Goal: Information Seeking & Learning: Find contact information

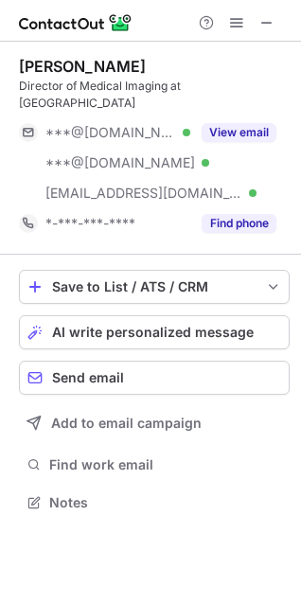
scroll to position [489, 301]
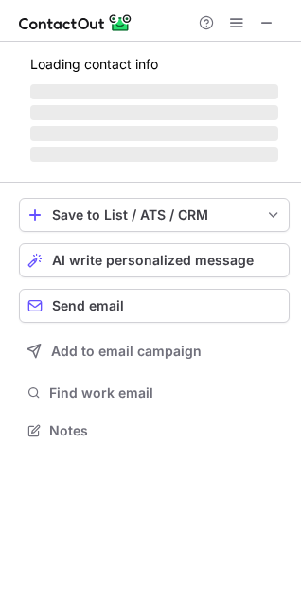
scroll to position [429, 301]
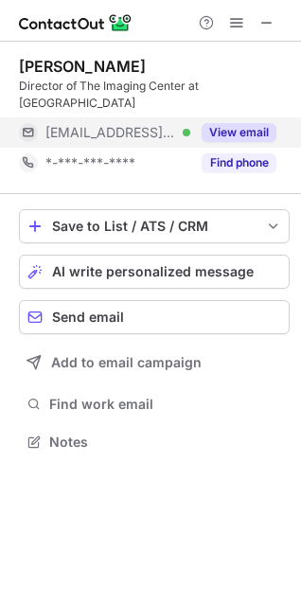
click at [236, 117] on div "View email" at bounding box center [233, 132] width 86 height 30
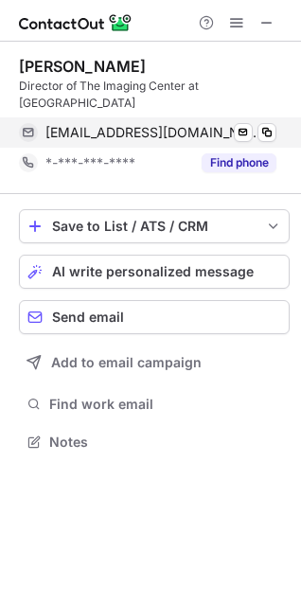
click at [276, 129] on div "mzellner@crmchealth.org Verified Send email Copy" at bounding box center [148, 132] width 258 height 30
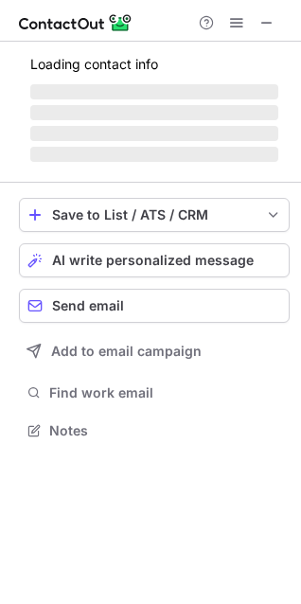
scroll to position [442, 301]
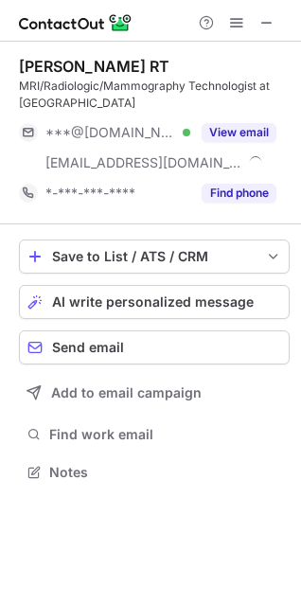
scroll to position [459, 301]
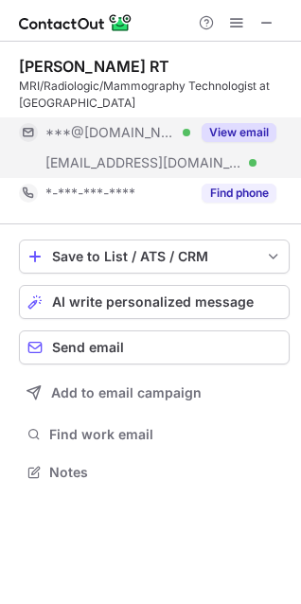
click at [238, 132] on button "View email" at bounding box center [239, 132] width 75 height 19
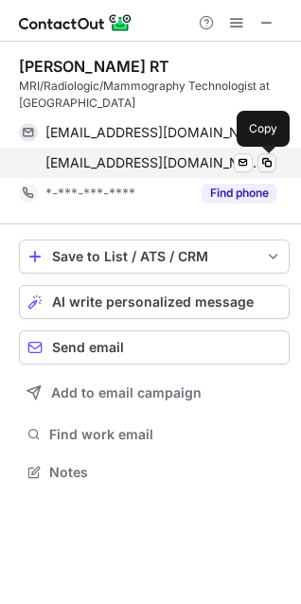
click at [266, 167] on span at bounding box center [266, 162] width 15 height 15
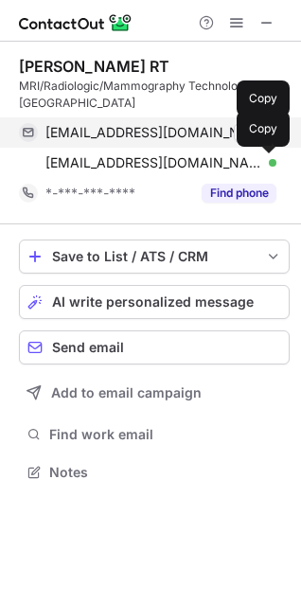
click at [270, 136] on span at bounding box center [266, 132] width 15 height 15
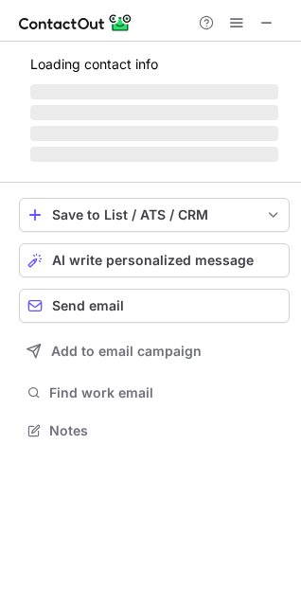
scroll to position [459, 301]
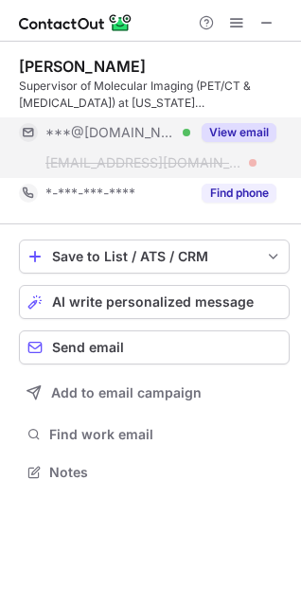
click at [228, 131] on button "View email" at bounding box center [239, 132] width 75 height 19
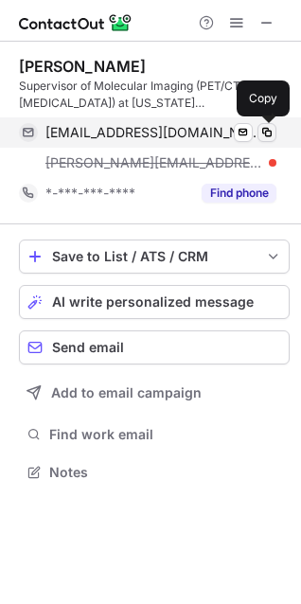
click at [270, 133] on span at bounding box center [266, 132] width 15 height 15
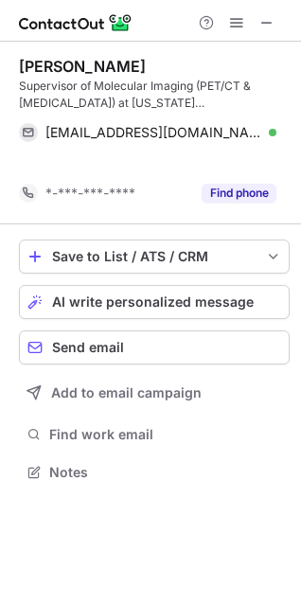
scroll to position [429, 301]
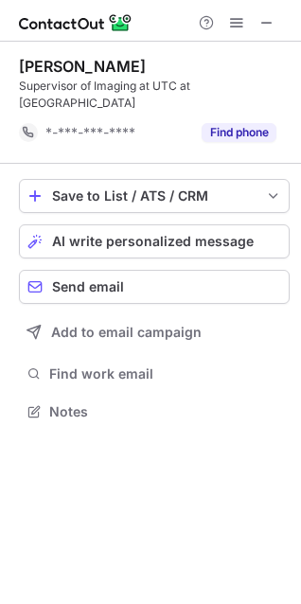
scroll to position [382, 301]
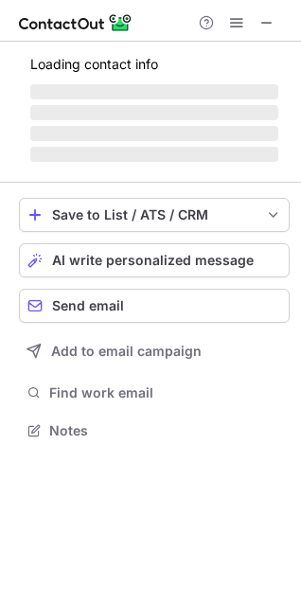
scroll to position [442, 301]
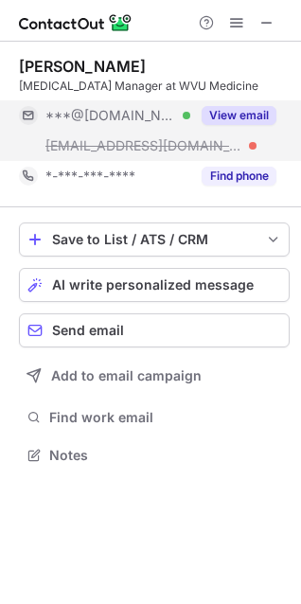
click at [226, 110] on button "View email" at bounding box center [239, 115] width 75 height 19
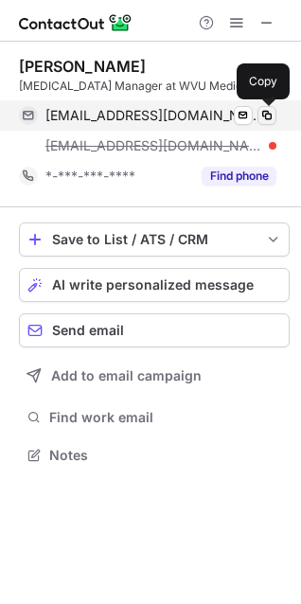
click at [263, 115] on span at bounding box center [266, 115] width 15 height 15
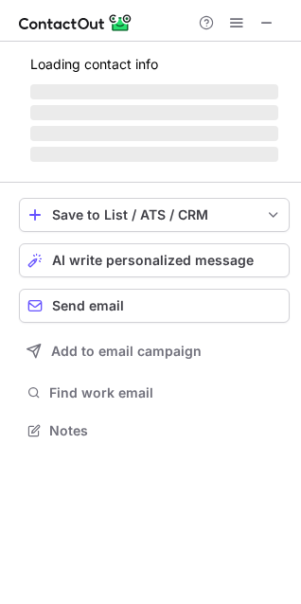
scroll to position [442, 301]
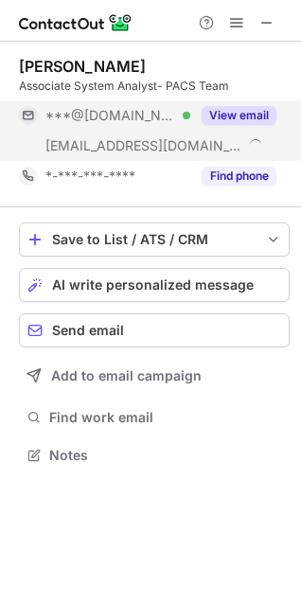
click at [237, 118] on button "View email" at bounding box center [239, 115] width 75 height 19
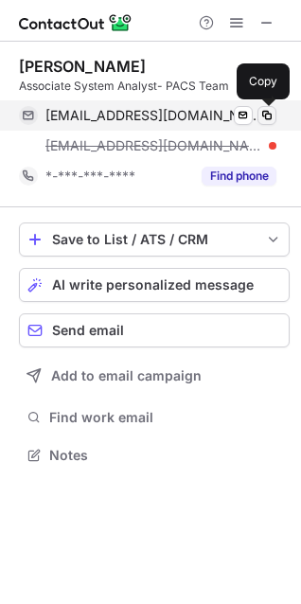
click at [268, 120] on span at bounding box center [266, 115] width 15 height 15
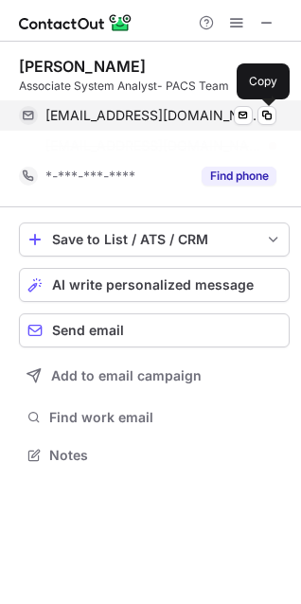
scroll to position [412, 301]
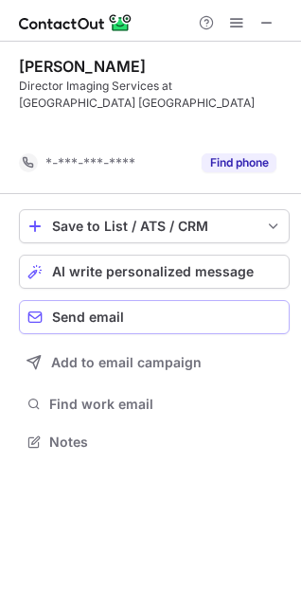
scroll to position [399, 301]
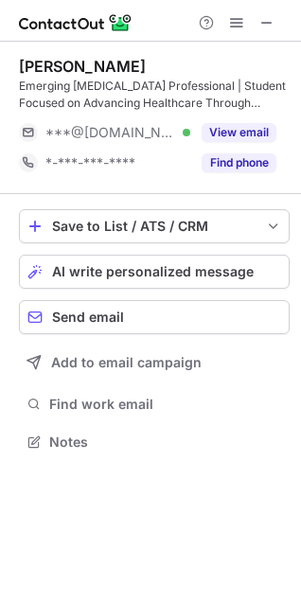
scroll to position [429, 301]
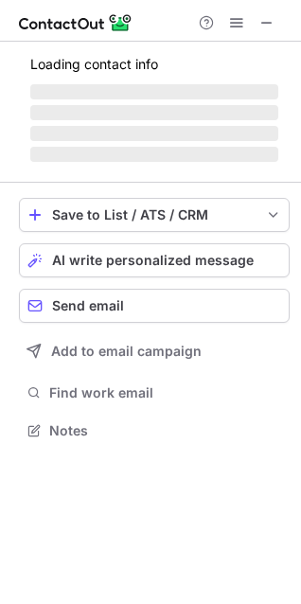
scroll to position [429, 301]
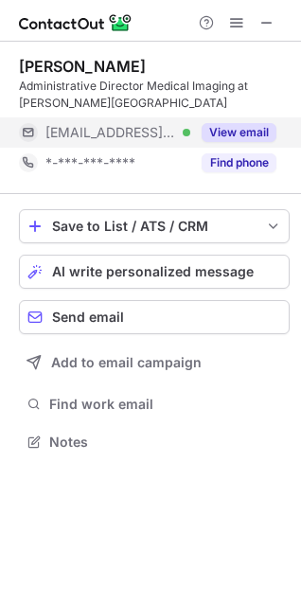
click at [240, 132] on button "View email" at bounding box center [239, 132] width 75 height 19
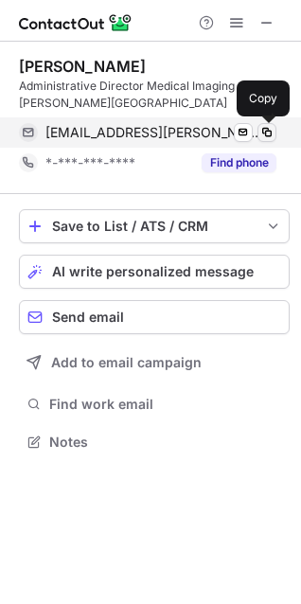
click at [269, 133] on span at bounding box center [266, 132] width 15 height 15
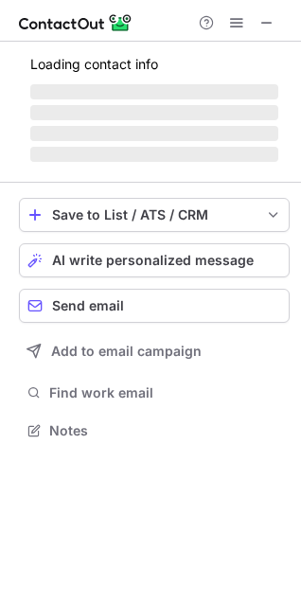
scroll to position [412, 301]
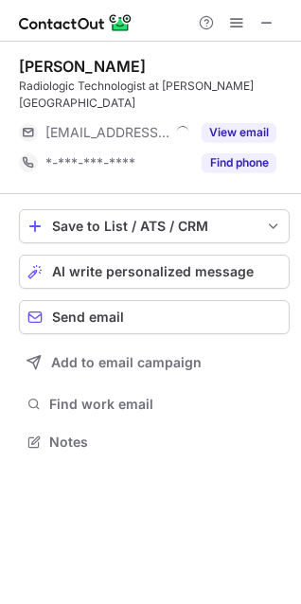
scroll to position [412, 301]
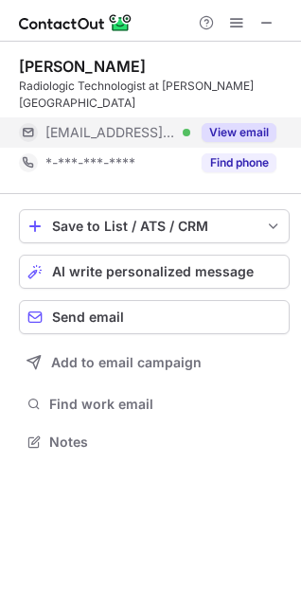
drag, startPoint x: 218, startPoint y: 104, endPoint x: 227, endPoint y: 111, distance: 11.6
click at [219, 117] on div "View email" at bounding box center [233, 132] width 86 height 30
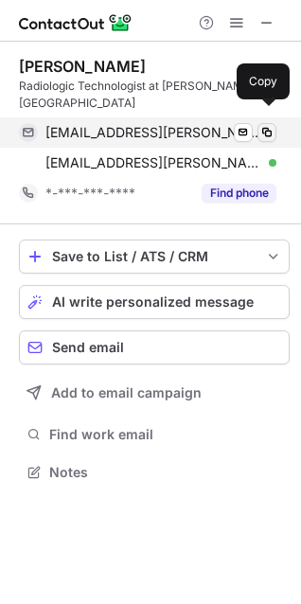
click at [262, 125] on span at bounding box center [266, 132] width 15 height 15
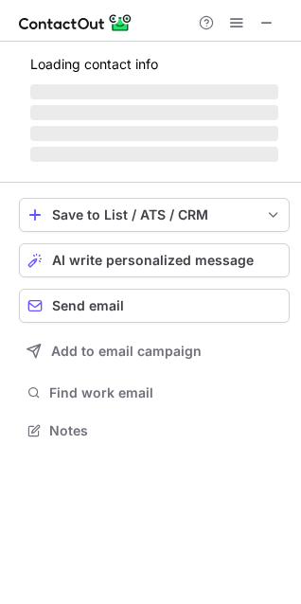
scroll to position [442, 301]
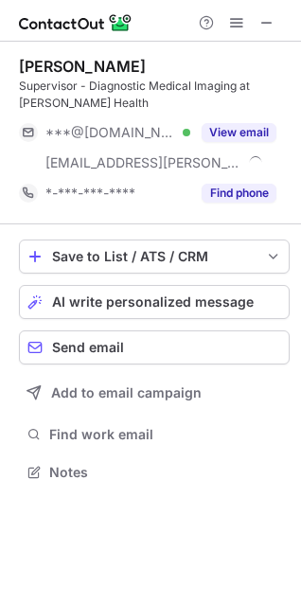
scroll to position [459, 301]
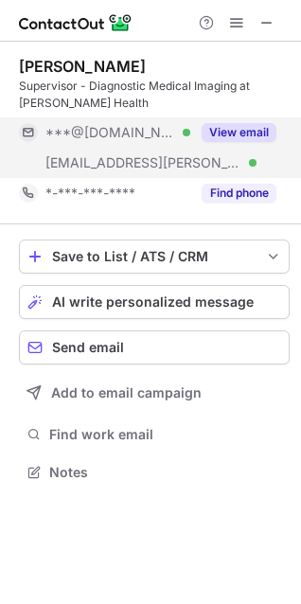
click at [241, 138] on button "View email" at bounding box center [239, 132] width 75 height 19
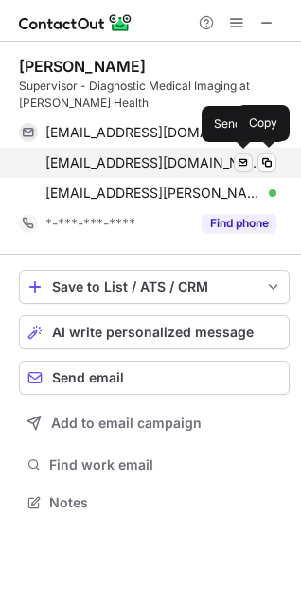
scroll to position [489, 301]
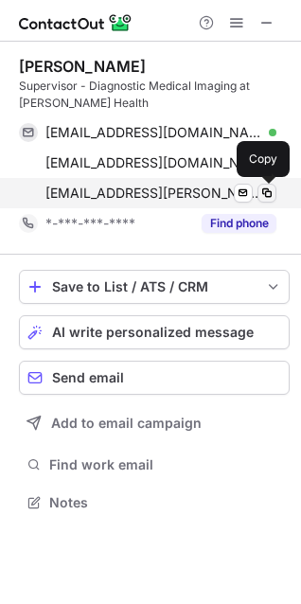
click at [272, 190] on span at bounding box center [266, 193] width 15 height 15
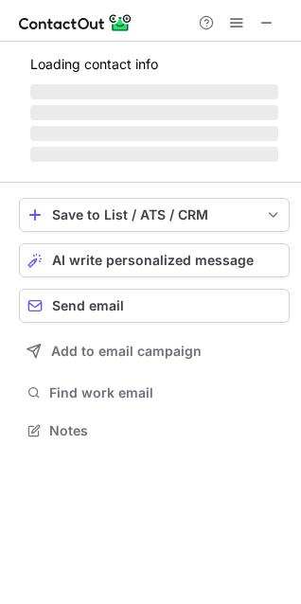
scroll to position [459, 301]
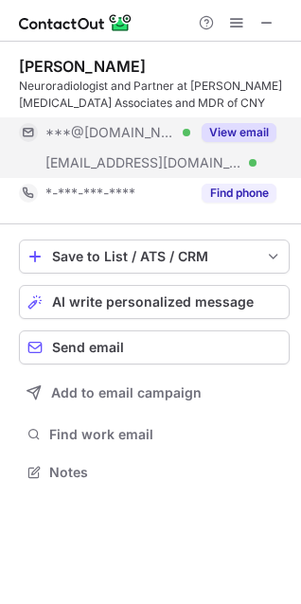
click at [239, 134] on button "View email" at bounding box center [239, 132] width 75 height 19
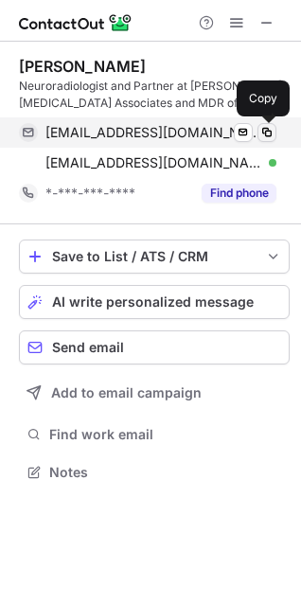
click at [271, 135] on span at bounding box center [266, 132] width 15 height 15
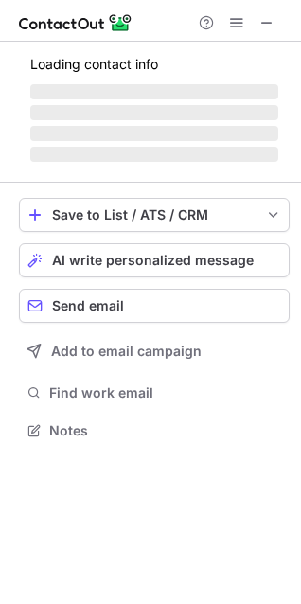
scroll to position [429, 301]
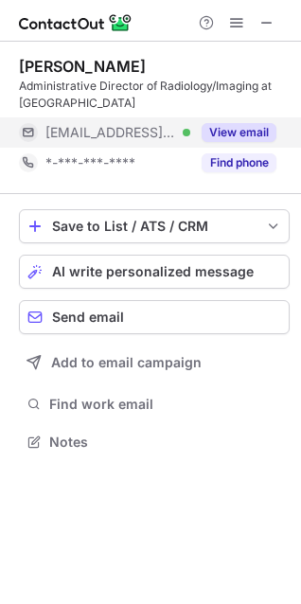
click at [229, 132] on button "View email" at bounding box center [239, 132] width 75 height 19
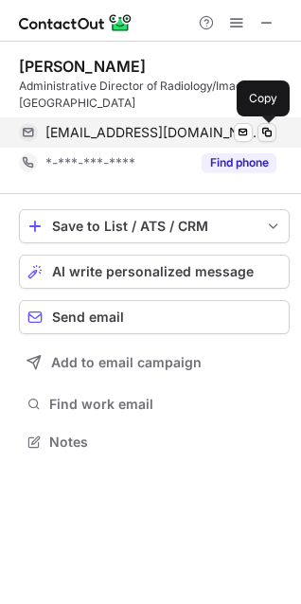
click at [274, 131] on span at bounding box center [266, 132] width 15 height 15
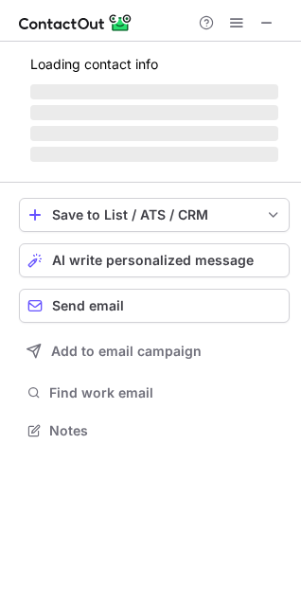
scroll to position [442, 301]
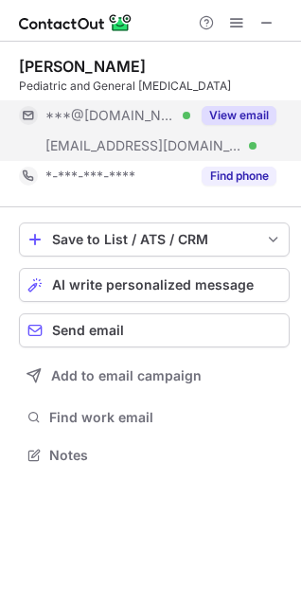
click at [244, 114] on button "View email" at bounding box center [239, 115] width 75 height 19
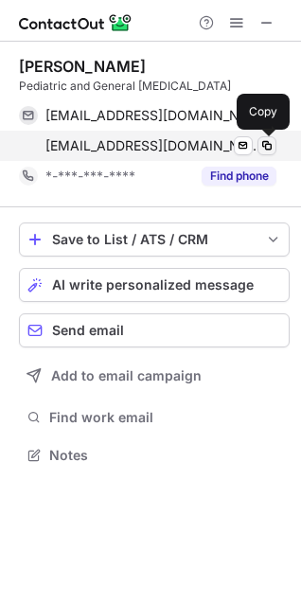
click at [260, 149] on span at bounding box center [266, 145] width 15 height 15
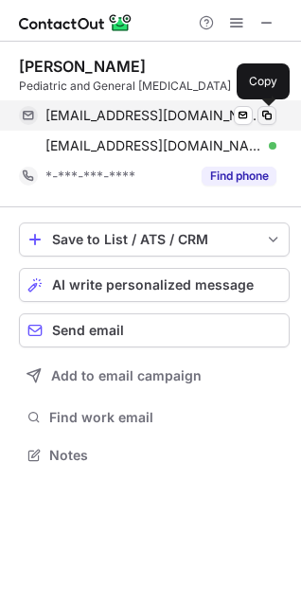
click at [266, 110] on span at bounding box center [266, 115] width 15 height 15
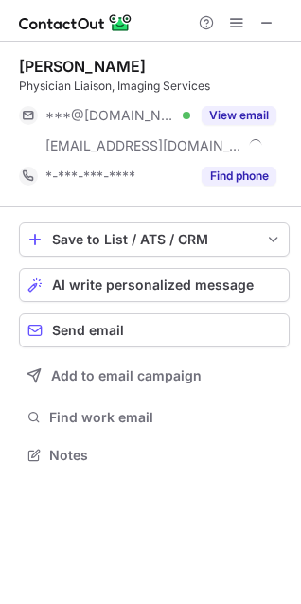
scroll to position [442, 301]
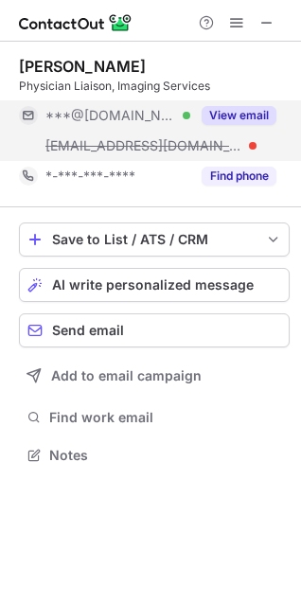
click at [232, 110] on button "View email" at bounding box center [239, 115] width 75 height 19
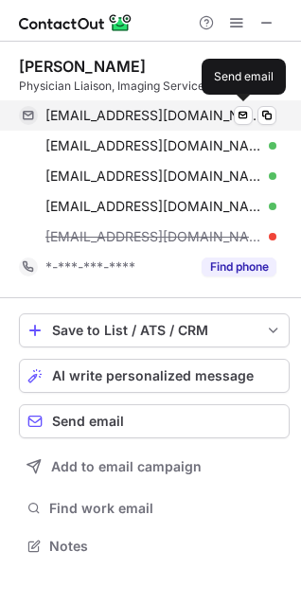
scroll to position [533, 301]
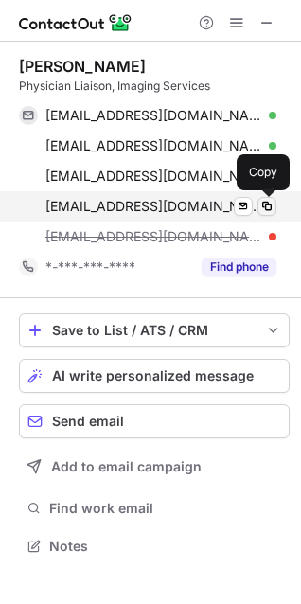
click at [265, 202] on span at bounding box center [266, 206] width 15 height 15
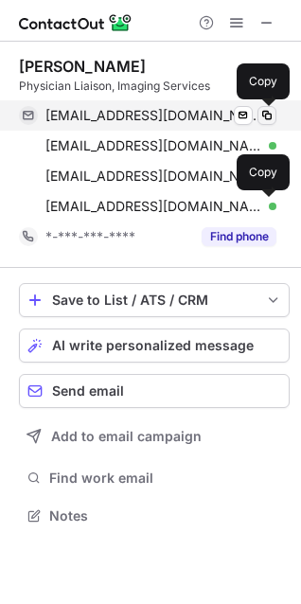
scroll to position [503, 301]
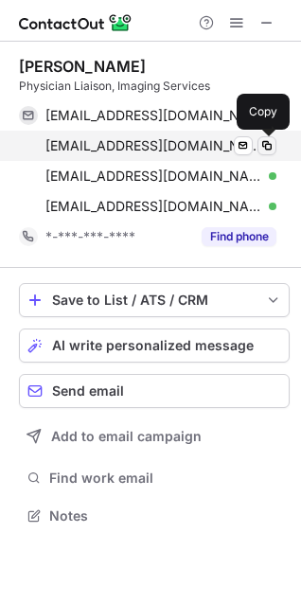
click at [270, 143] on span at bounding box center [266, 145] width 15 height 15
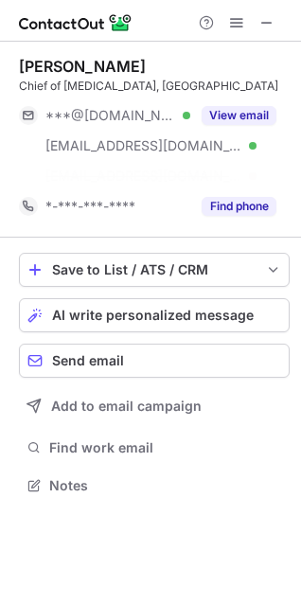
scroll to position [442, 301]
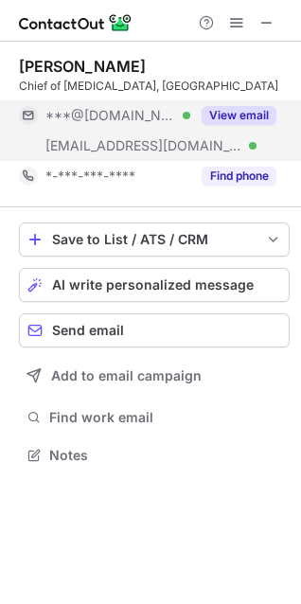
click at [243, 116] on button "View email" at bounding box center [239, 115] width 75 height 19
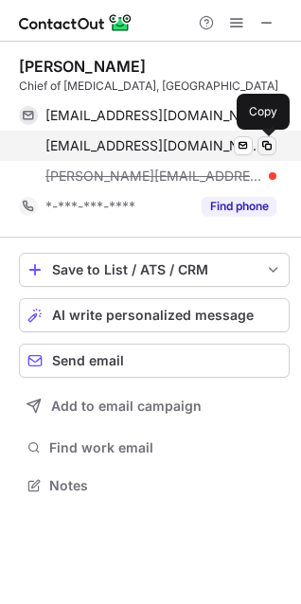
click at [259, 149] on span at bounding box center [266, 145] width 15 height 15
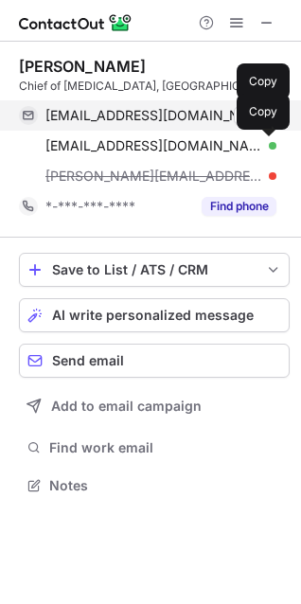
click at [265, 119] on span at bounding box center [266, 115] width 15 height 15
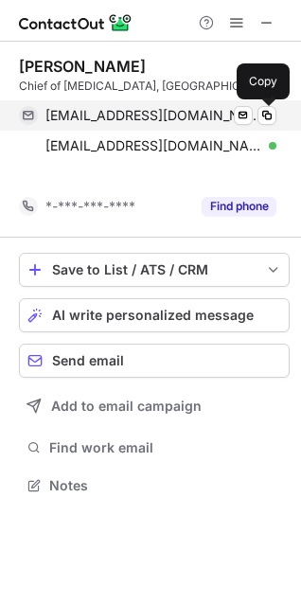
scroll to position [442, 301]
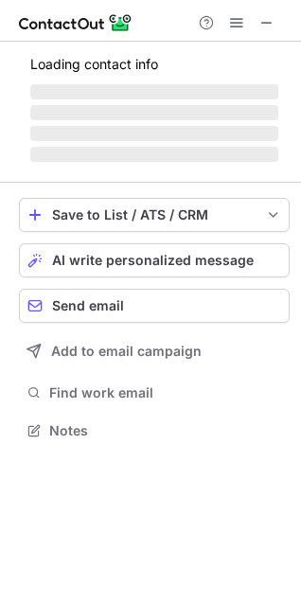
scroll to position [429, 301]
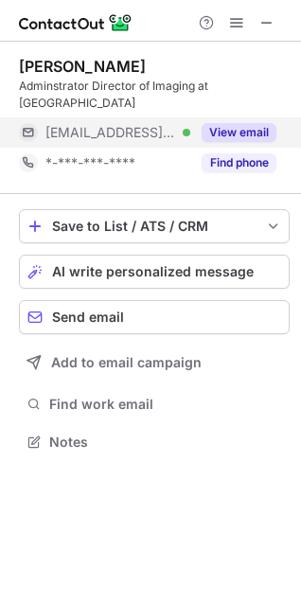
click at [237, 136] on button "View email" at bounding box center [239, 132] width 75 height 19
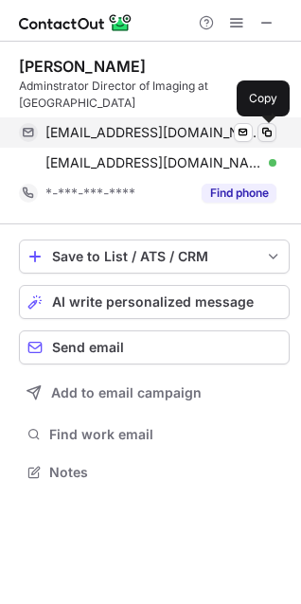
click at [271, 138] on span at bounding box center [266, 132] width 15 height 15
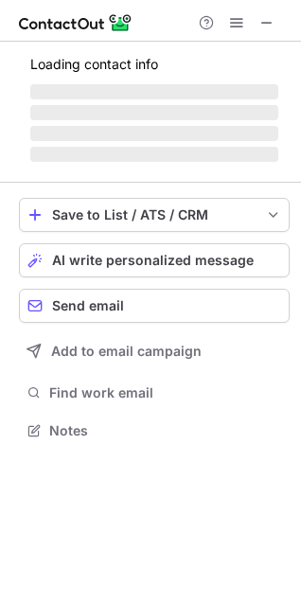
scroll to position [429, 301]
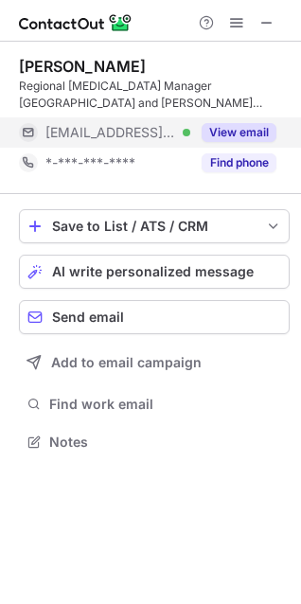
click at [243, 132] on button "View email" at bounding box center [239, 132] width 75 height 19
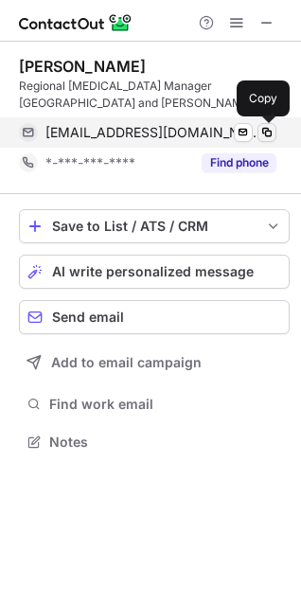
click at [268, 133] on span at bounding box center [266, 132] width 15 height 15
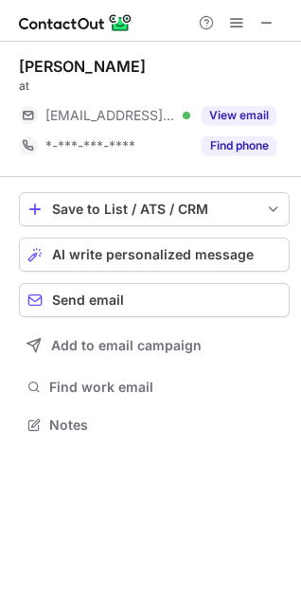
scroll to position [412, 301]
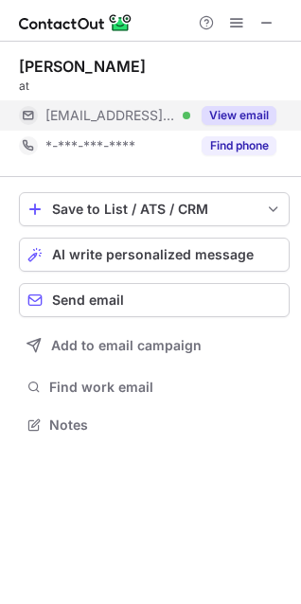
click at [230, 111] on button "View email" at bounding box center [239, 115] width 75 height 19
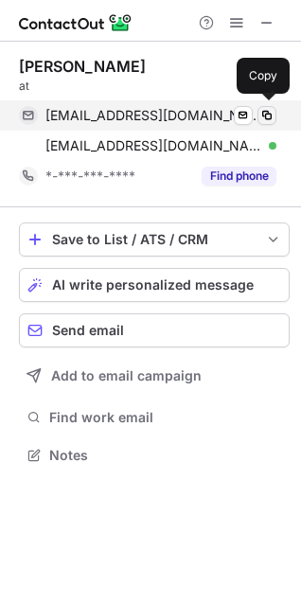
scroll to position [442, 301]
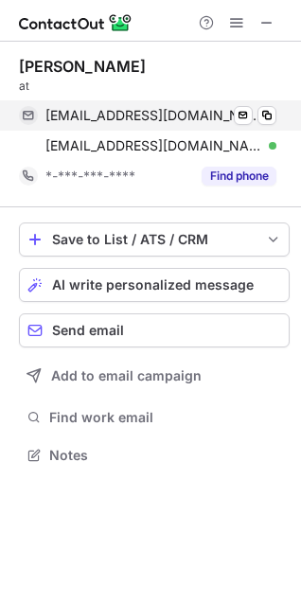
click at [276, 117] on div "scaperottom@mlhs.org Verified Send email Copy" at bounding box center [148, 115] width 258 height 30
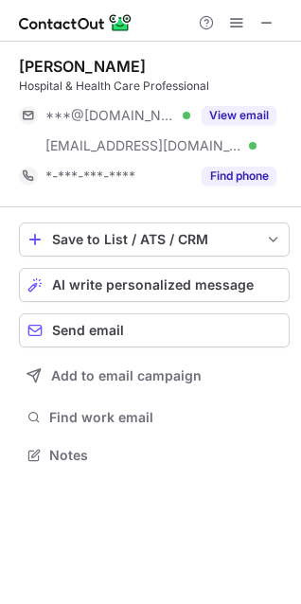
scroll to position [442, 301]
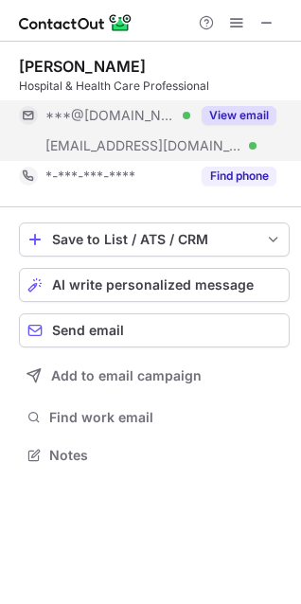
drag, startPoint x: 244, startPoint y: 112, endPoint x: 235, endPoint y: 144, distance: 33.6
click at [244, 112] on button "View email" at bounding box center [239, 115] width 75 height 19
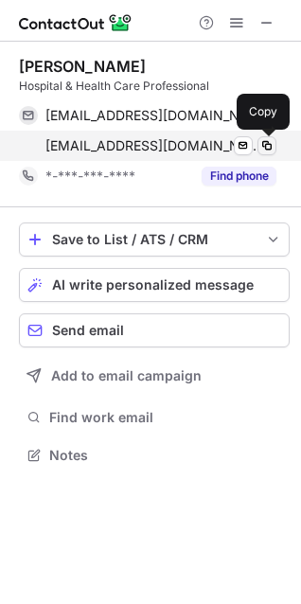
click at [266, 145] on span at bounding box center [266, 145] width 15 height 15
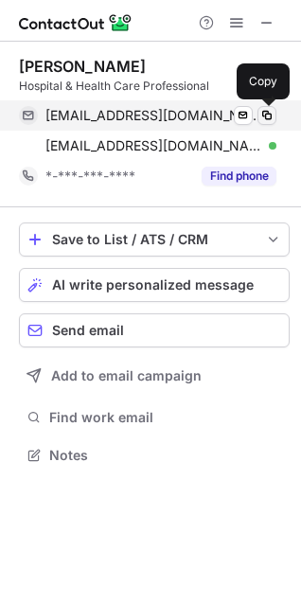
click at [266, 117] on span at bounding box center [266, 115] width 15 height 15
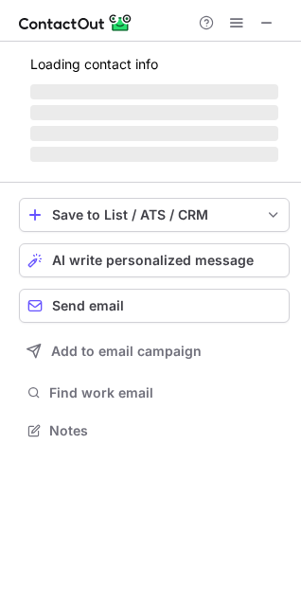
scroll to position [429, 301]
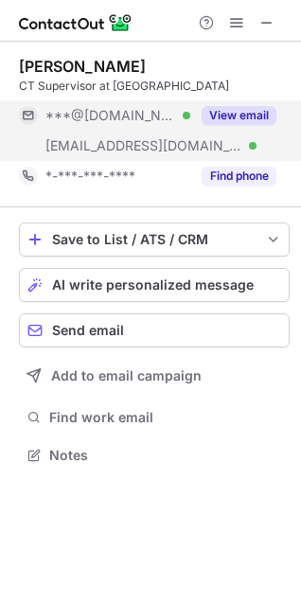
drag, startPoint x: 235, startPoint y: 111, endPoint x: 239, endPoint y: 127, distance: 16.5
click at [236, 111] on button "View email" at bounding box center [239, 115] width 75 height 19
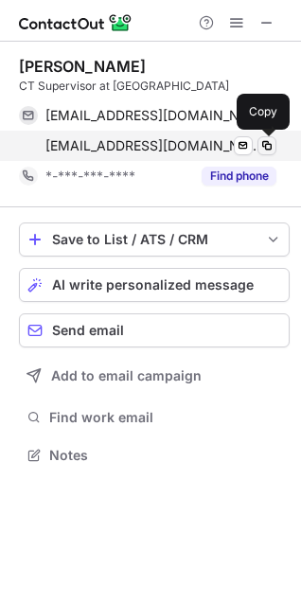
click at [261, 145] on span at bounding box center [266, 145] width 15 height 15
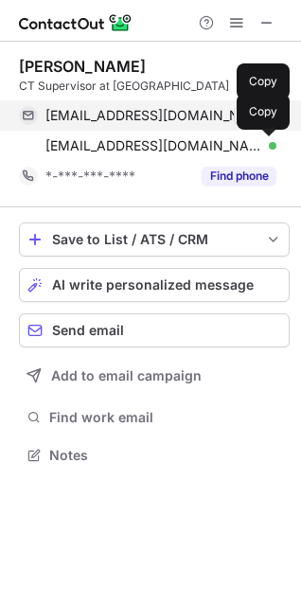
click at [258, 118] on button at bounding box center [267, 115] width 19 height 19
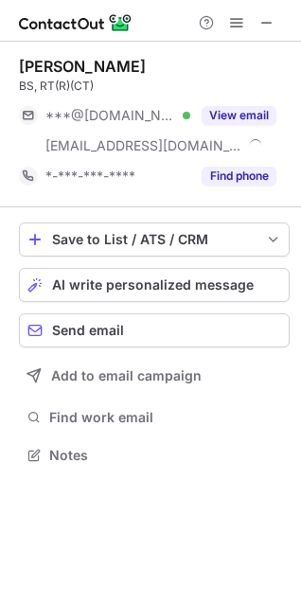
scroll to position [442, 301]
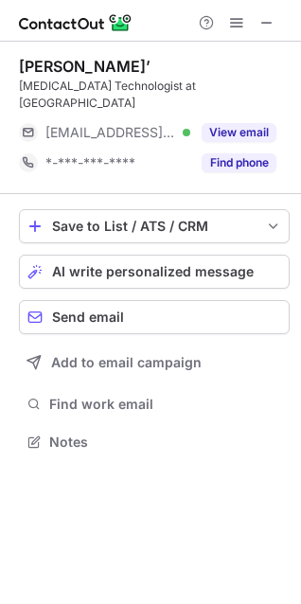
scroll to position [429, 301]
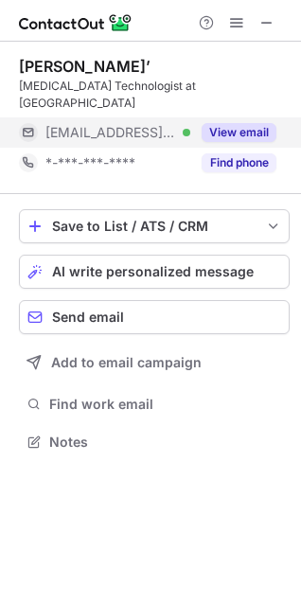
click at [244, 133] on button "View email" at bounding box center [239, 132] width 75 height 19
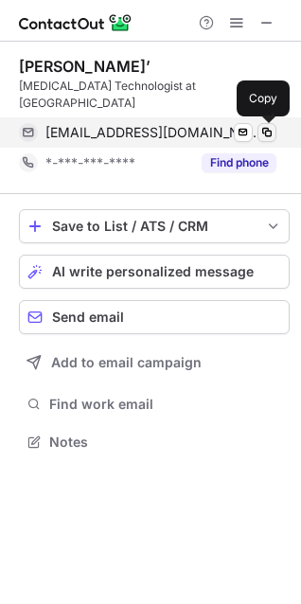
click at [259, 131] on span at bounding box center [266, 132] width 15 height 15
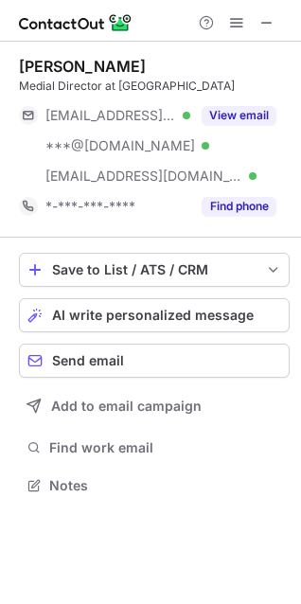
scroll to position [472, 301]
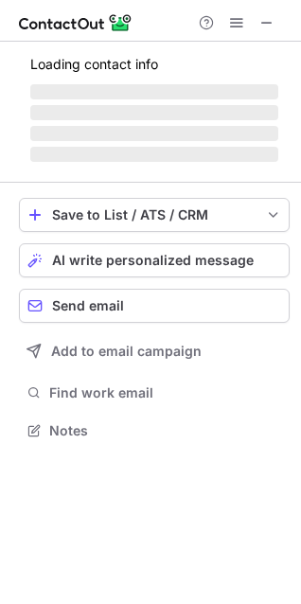
scroll to position [489, 301]
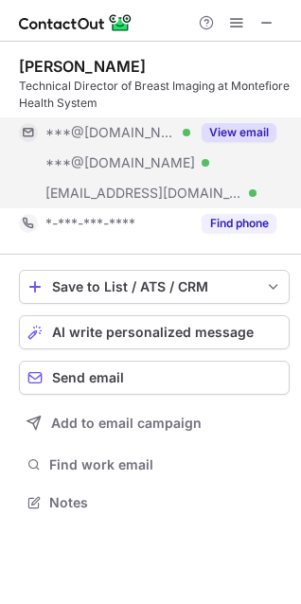
click at [237, 128] on button "View email" at bounding box center [239, 132] width 75 height 19
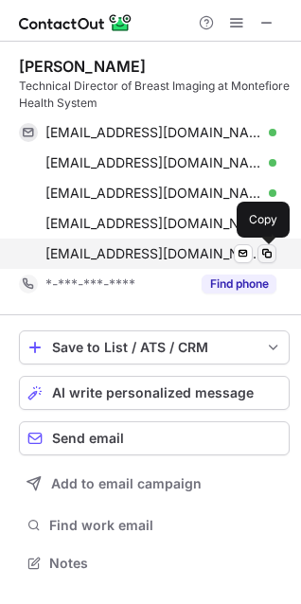
click at [270, 252] on span at bounding box center [266, 253] width 15 height 15
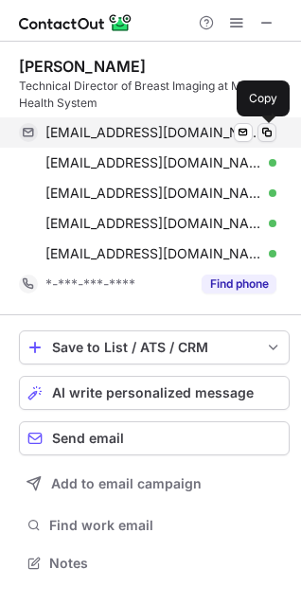
click at [268, 136] on span at bounding box center [266, 132] width 15 height 15
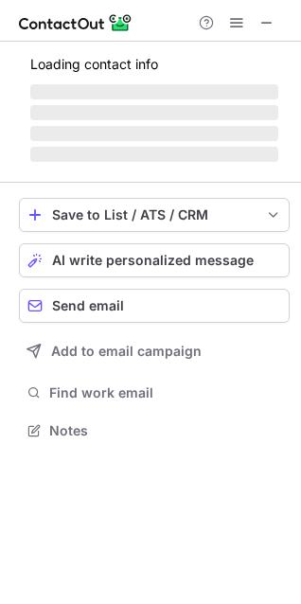
scroll to position [459, 301]
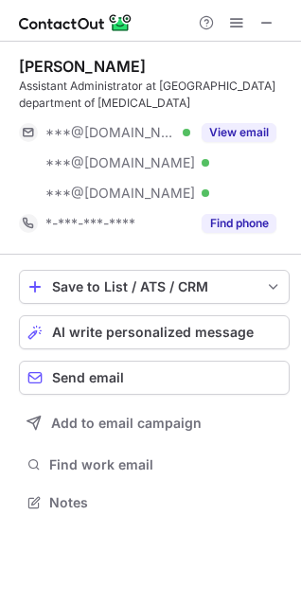
scroll to position [489, 301]
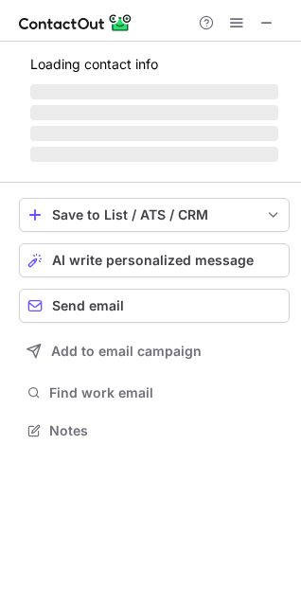
scroll to position [442, 301]
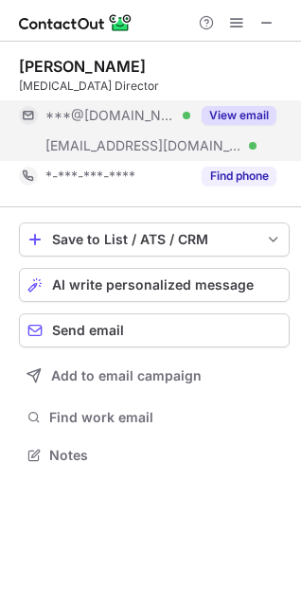
click at [243, 111] on button "View email" at bounding box center [239, 115] width 75 height 19
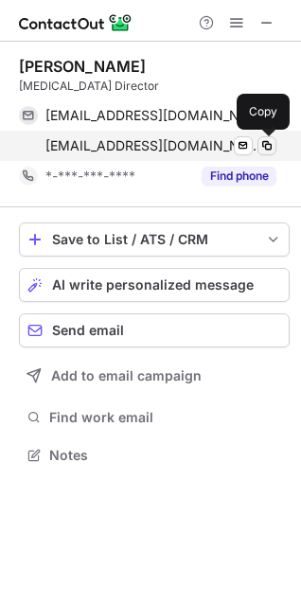
click at [269, 148] on span at bounding box center [266, 145] width 15 height 15
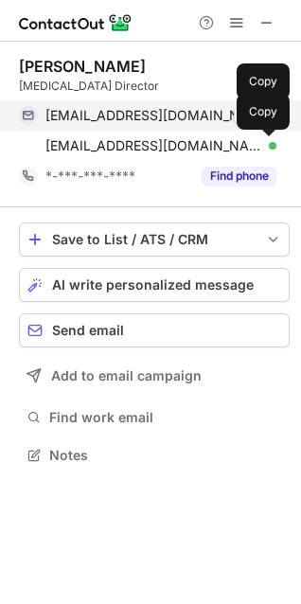
click at [266, 115] on span at bounding box center [266, 115] width 15 height 15
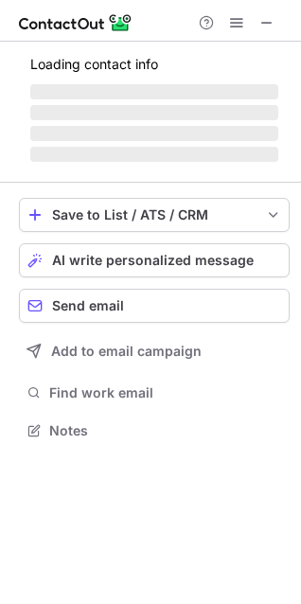
scroll to position [429, 301]
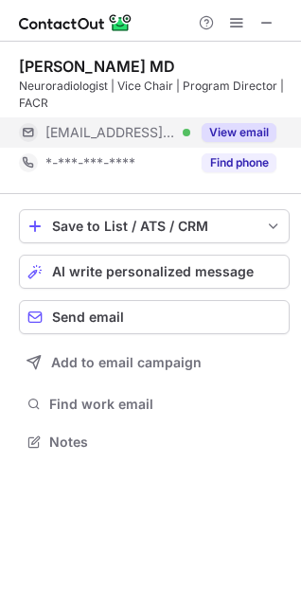
click at [220, 131] on button "View email" at bounding box center [239, 132] width 75 height 19
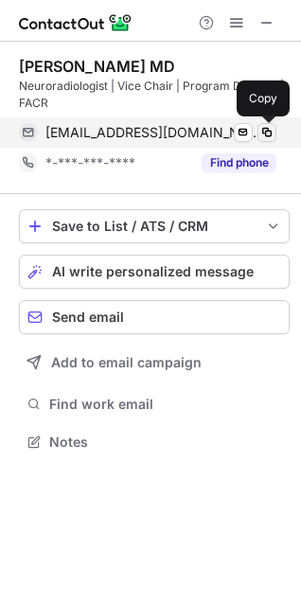
click at [273, 136] on span at bounding box center [266, 132] width 15 height 15
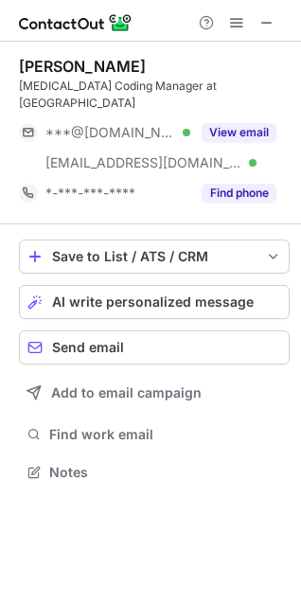
scroll to position [459, 301]
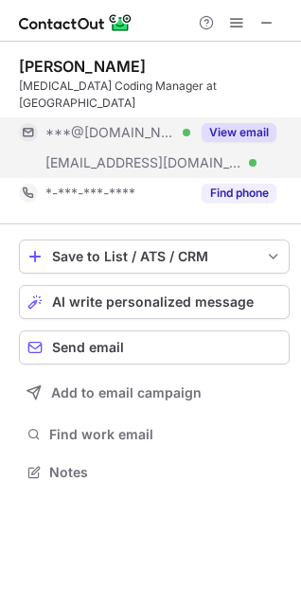
click at [250, 122] on div "View email" at bounding box center [233, 132] width 86 height 30
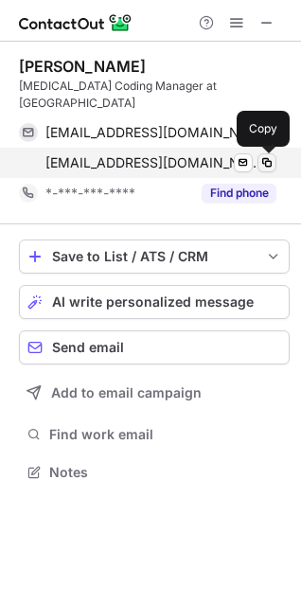
click at [267, 167] on span at bounding box center [266, 162] width 15 height 15
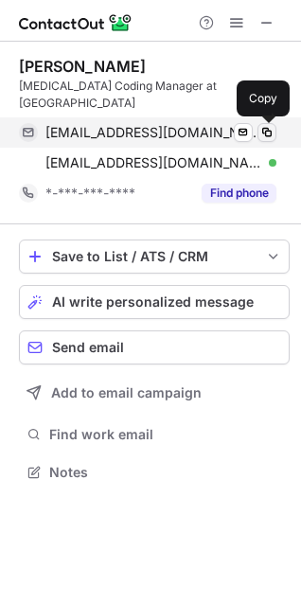
click at [272, 133] on span at bounding box center [266, 132] width 15 height 15
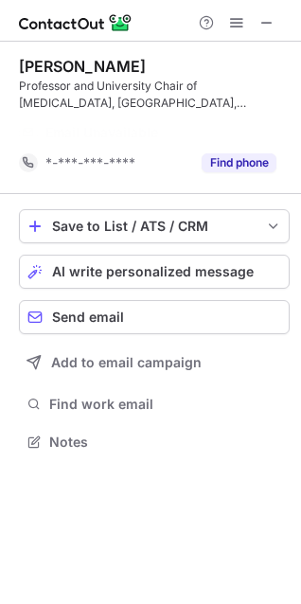
scroll to position [399, 301]
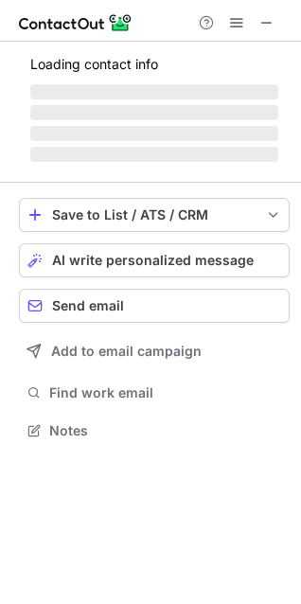
scroll to position [472, 301]
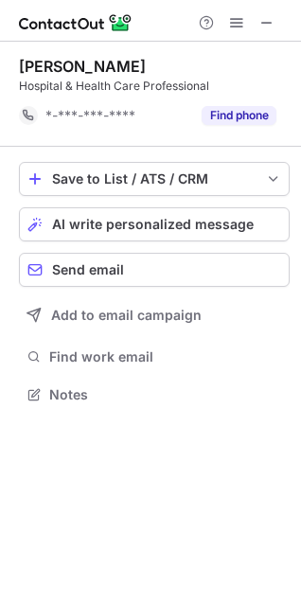
scroll to position [382, 301]
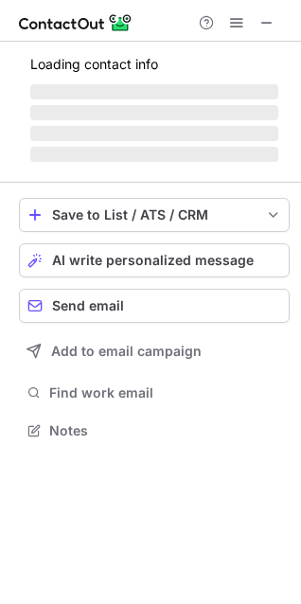
scroll to position [429, 301]
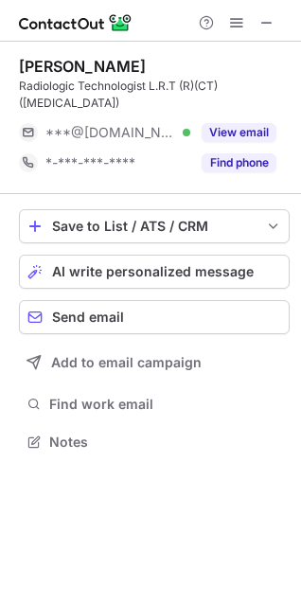
scroll to position [412, 301]
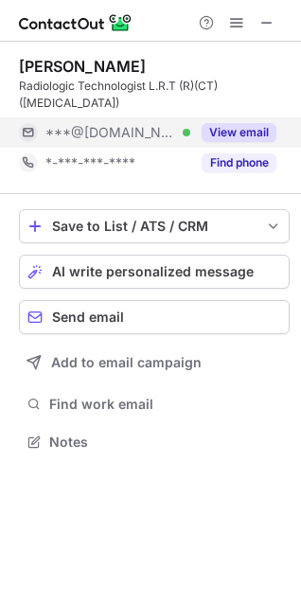
click at [240, 123] on button "View email" at bounding box center [239, 132] width 75 height 19
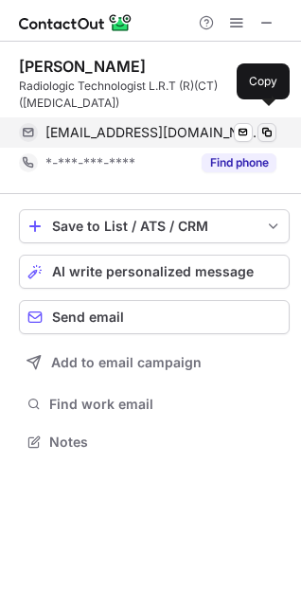
click at [261, 125] on span at bounding box center [266, 132] width 15 height 15
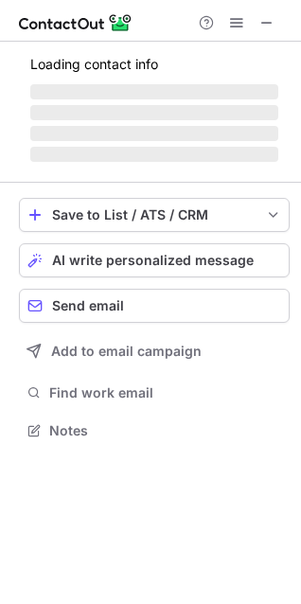
scroll to position [459, 301]
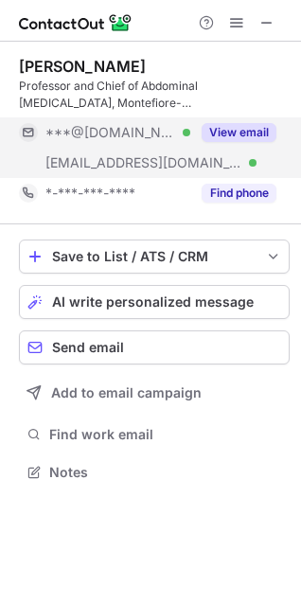
click at [259, 124] on button "View email" at bounding box center [239, 132] width 75 height 19
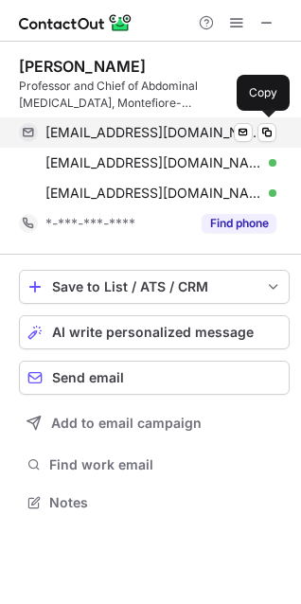
scroll to position [489, 301]
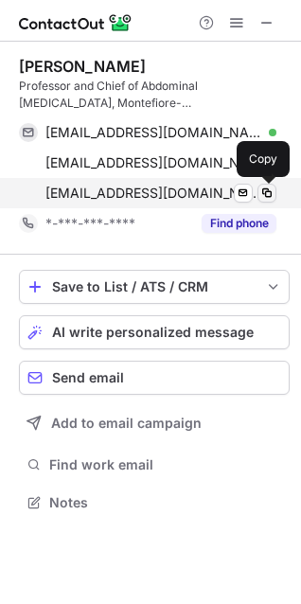
click at [271, 194] on span at bounding box center [266, 193] width 15 height 15
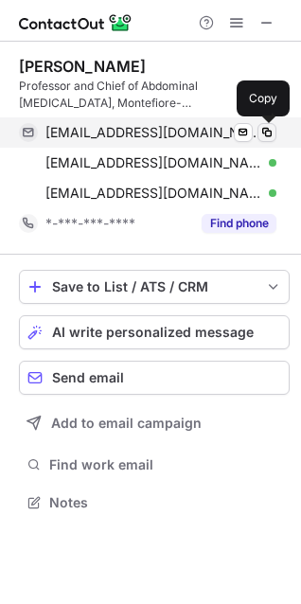
click at [262, 134] on span at bounding box center [266, 132] width 15 height 15
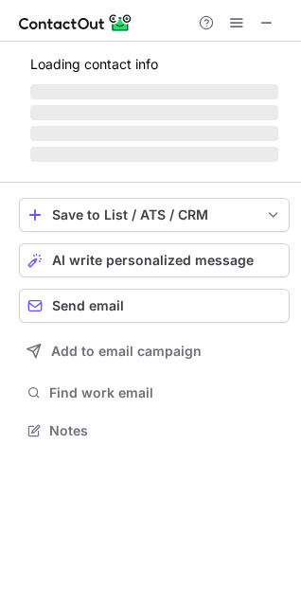
scroll to position [429, 301]
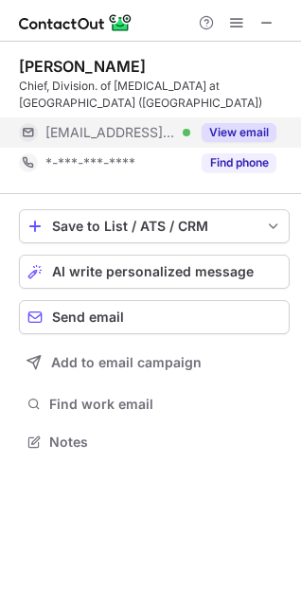
click at [222, 126] on button "View email" at bounding box center [239, 132] width 75 height 19
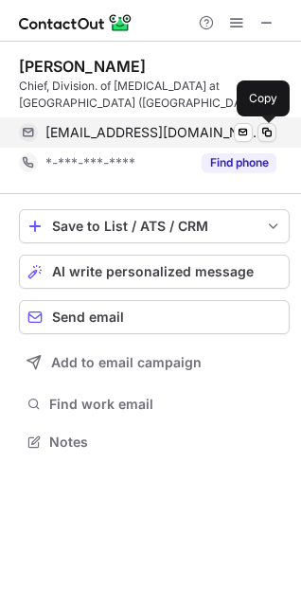
click at [259, 131] on span at bounding box center [266, 132] width 15 height 15
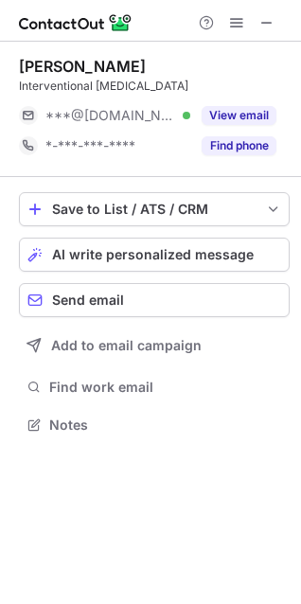
scroll to position [412, 301]
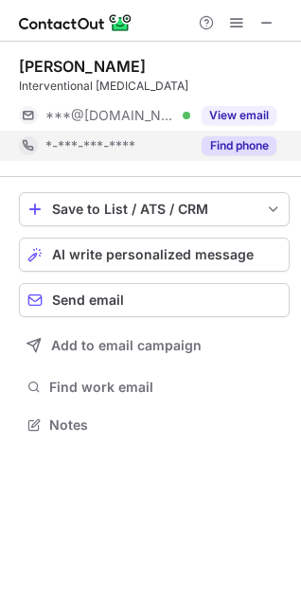
scroll to position [412, 301]
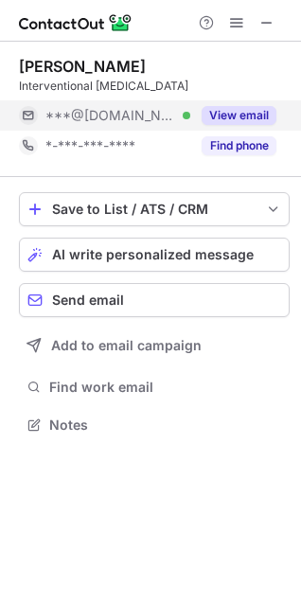
click at [237, 117] on button "View email" at bounding box center [239, 115] width 75 height 19
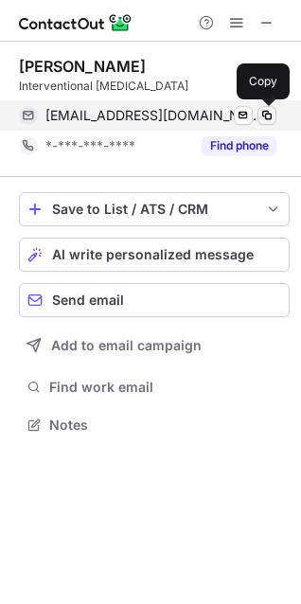
click at [266, 118] on span at bounding box center [266, 115] width 15 height 15
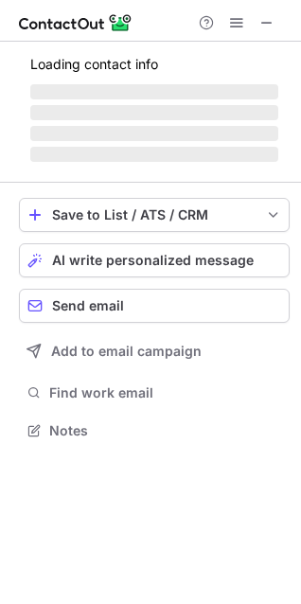
scroll to position [412, 301]
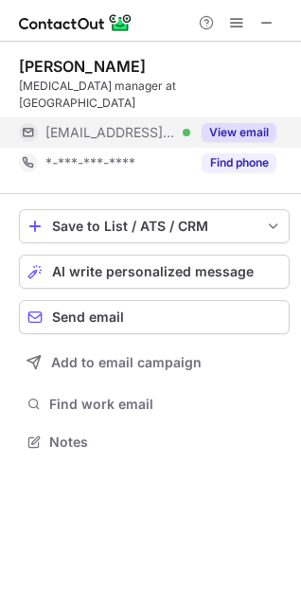
click at [230, 123] on button "View email" at bounding box center [239, 132] width 75 height 19
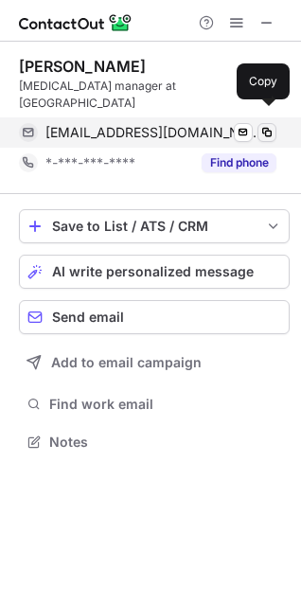
click at [268, 125] on span at bounding box center [266, 132] width 15 height 15
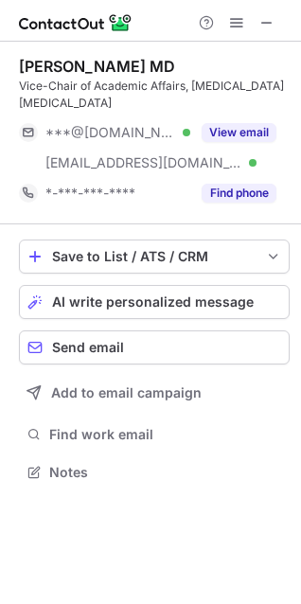
scroll to position [459, 301]
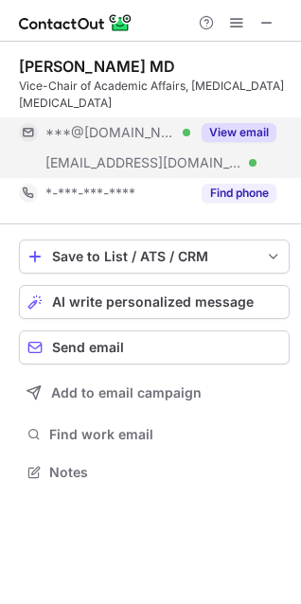
click at [235, 128] on button "View email" at bounding box center [239, 132] width 75 height 19
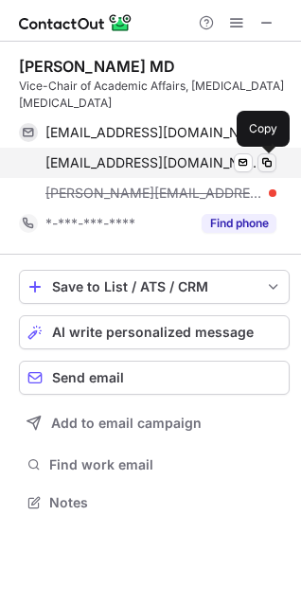
click at [270, 166] on span at bounding box center [266, 162] width 15 height 15
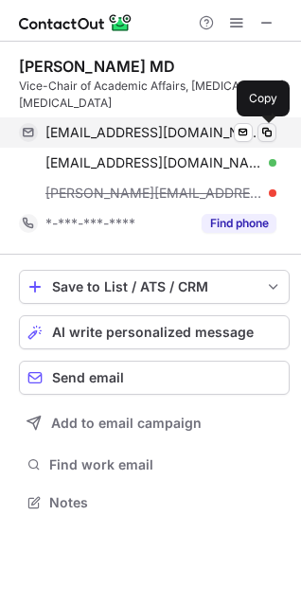
click at [273, 131] on span at bounding box center [266, 132] width 15 height 15
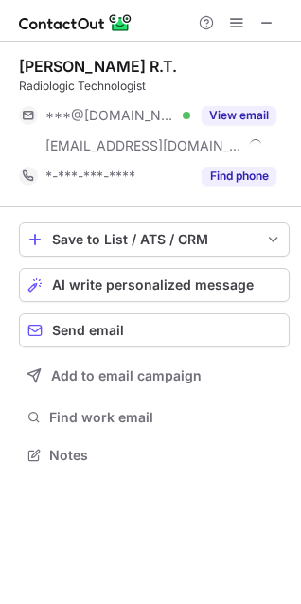
scroll to position [442, 301]
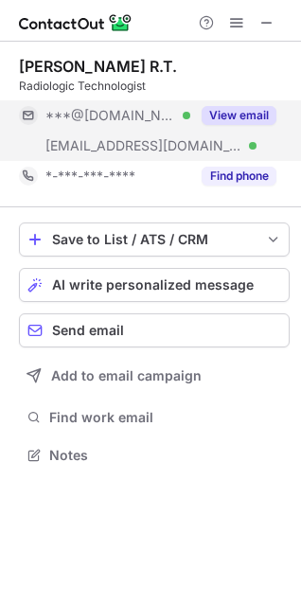
click at [222, 116] on button "View email" at bounding box center [239, 115] width 75 height 19
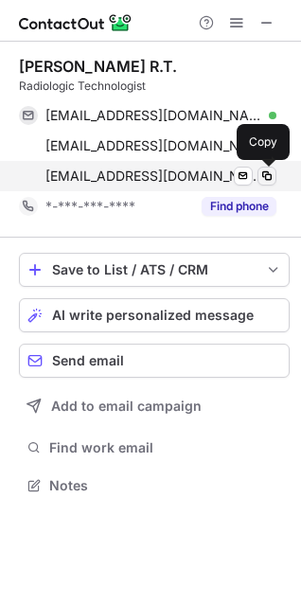
click at [267, 175] on span at bounding box center [266, 176] width 15 height 15
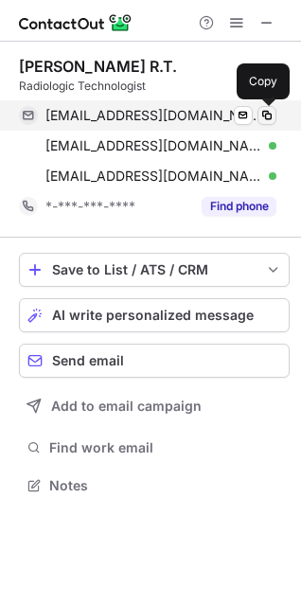
click at [265, 113] on span at bounding box center [266, 115] width 15 height 15
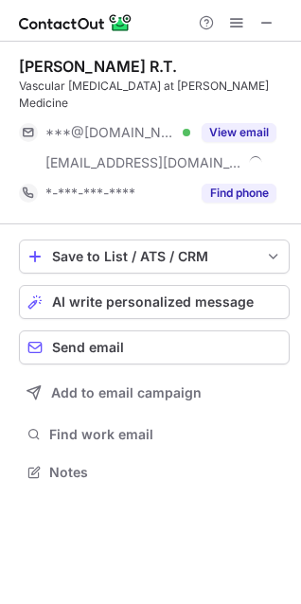
scroll to position [442, 301]
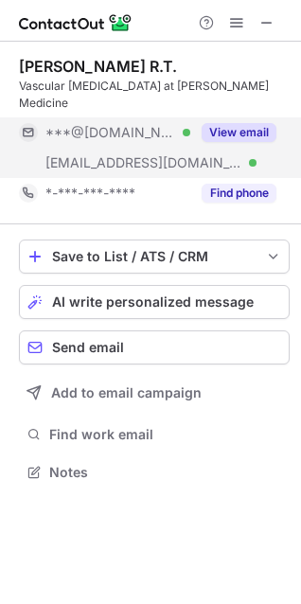
click at [226, 123] on button "View email" at bounding box center [239, 132] width 75 height 19
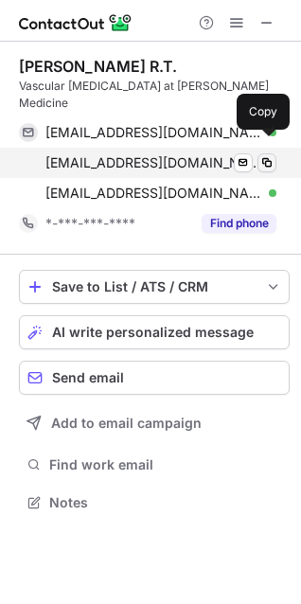
click at [264, 155] on span at bounding box center [266, 162] width 15 height 15
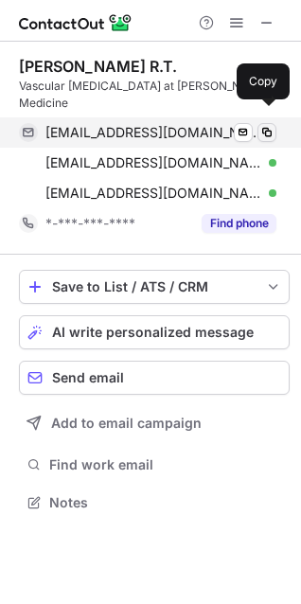
click at [265, 125] on span at bounding box center [266, 132] width 15 height 15
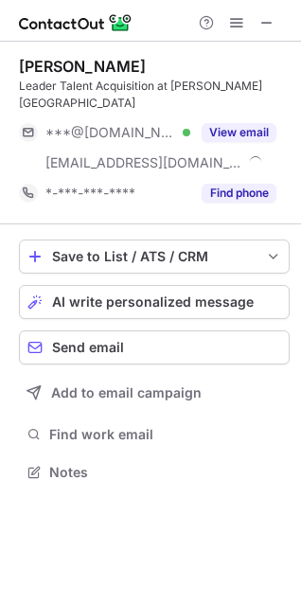
scroll to position [442, 301]
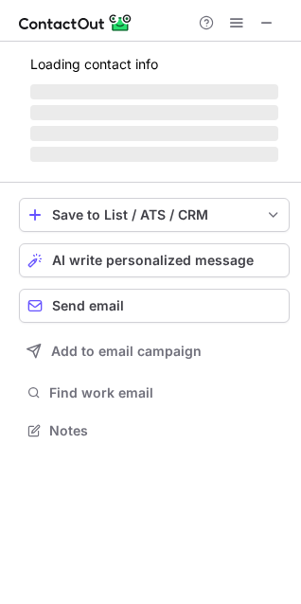
scroll to position [442, 301]
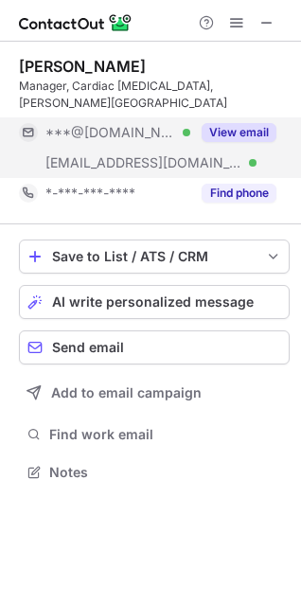
click at [236, 123] on button "View email" at bounding box center [239, 132] width 75 height 19
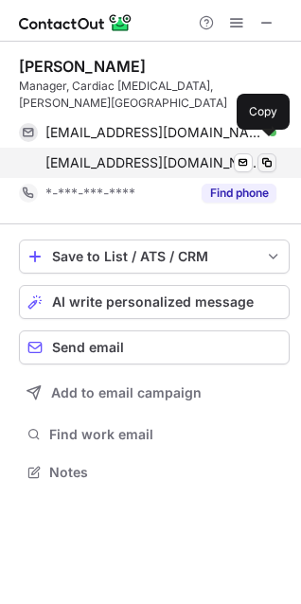
click at [271, 155] on span at bounding box center [266, 162] width 15 height 15
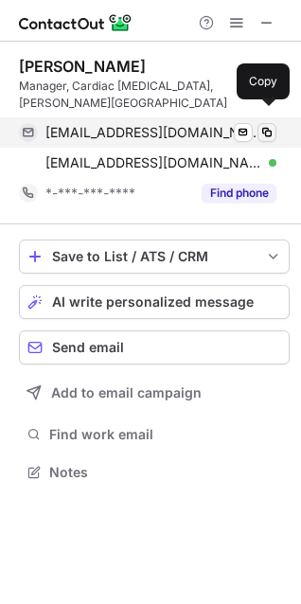
click at [259, 125] on span at bounding box center [266, 132] width 15 height 15
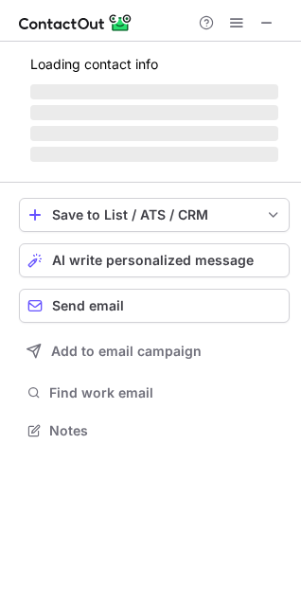
scroll to position [412, 301]
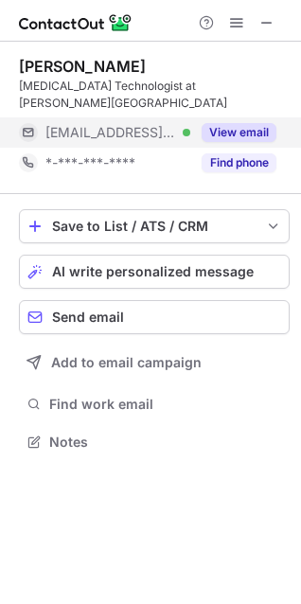
click at [214, 123] on button "View email" at bounding box center [239, 132] width 75 height 19
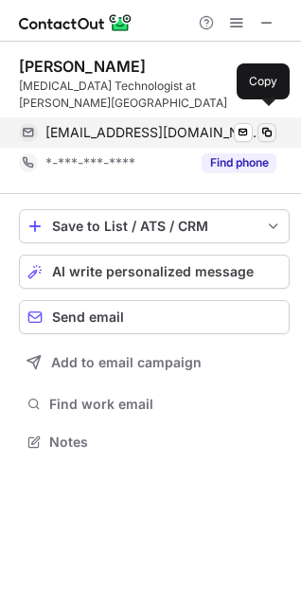
click at [260, 125] on span at bounding box center [266, 132] width 15 height 15
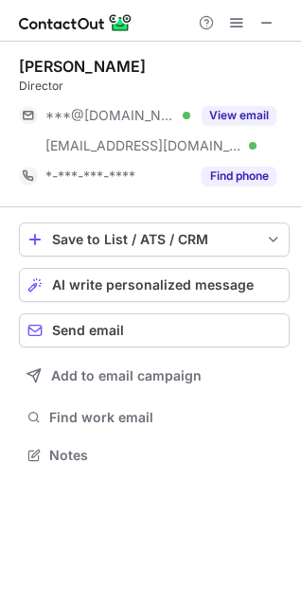
scroll to position [442, 301]
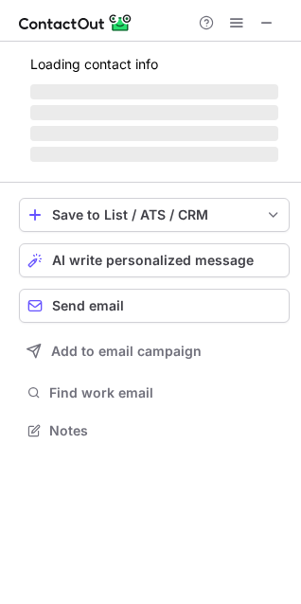
scroll to position [442, 301]
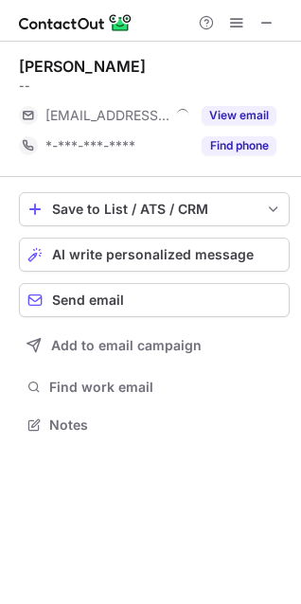
scroll to position [412, 301]
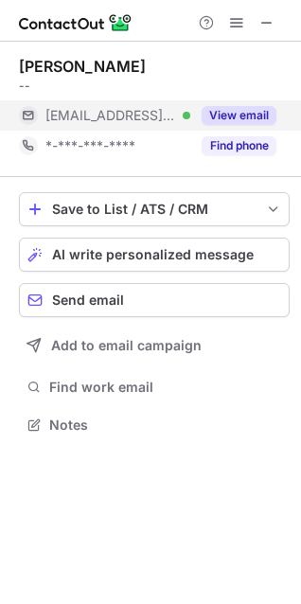
click at [240, 115] on button "View email" at bounding box center [239, 115] width 75 height 19
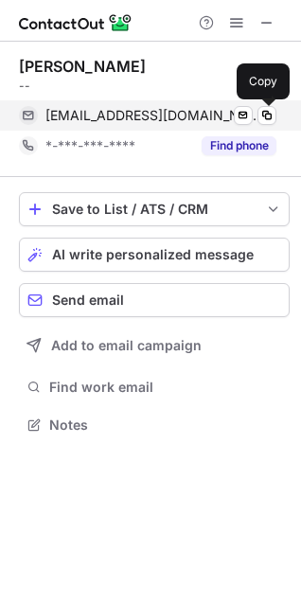
drag, startPoint x: 264, startPoint y: 116, endPoint x: 276, endPoint y: 125, distance: 14.2
click at [264, 116] on span at bounding box center [266, 115] width 15 height 15
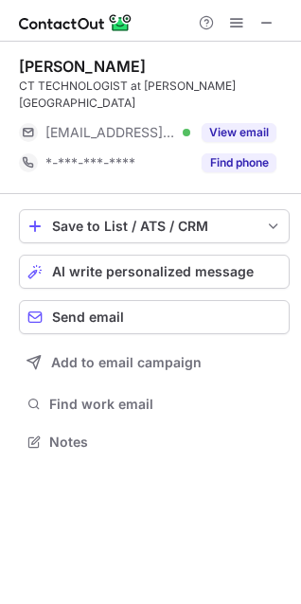
scroll to position [412, 301]
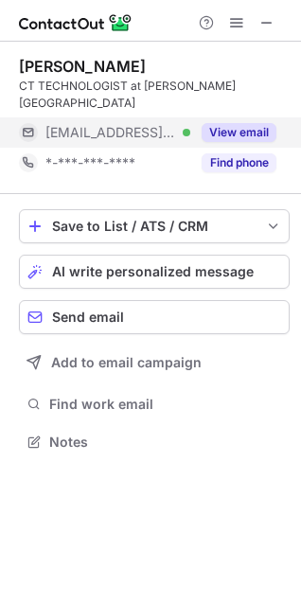
click at [235, 123] on button "View email" at bounding box center [239, 132] width 75 height 19
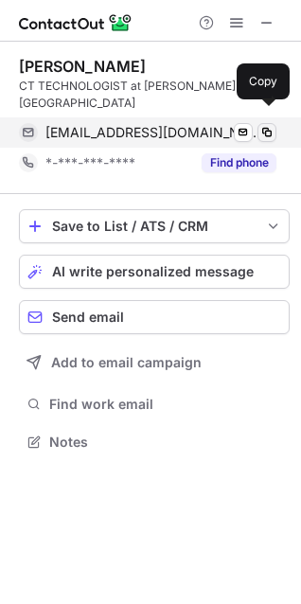
click at [264, 125] on span at bounding box center [266, 132] width 15 height 15
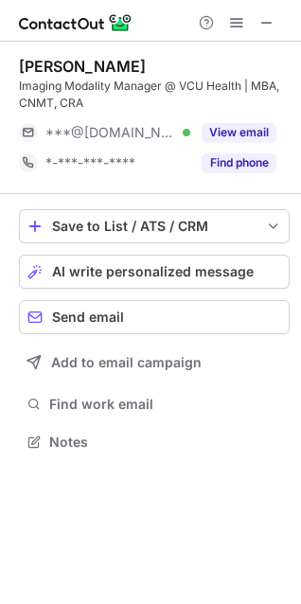
scroll to position [429, 301]
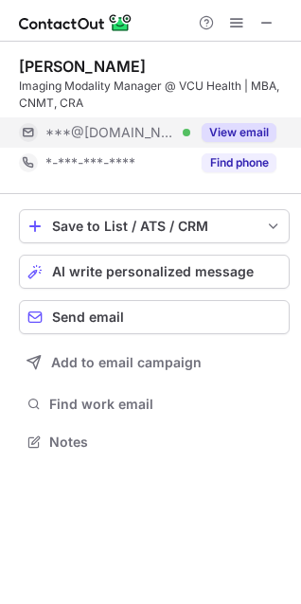
click at [242, 127] on button "View email" at bounding box center [239, 132] width 75 height 19
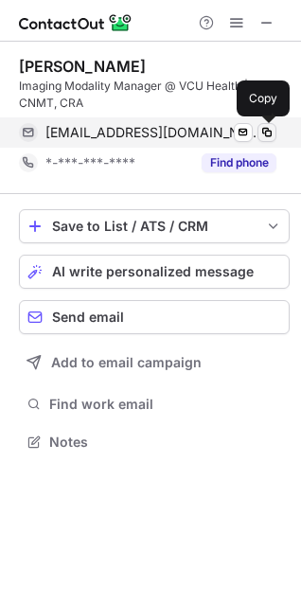
click at [267, 131] on span at bounding box center [266, 132] width 15 height 15
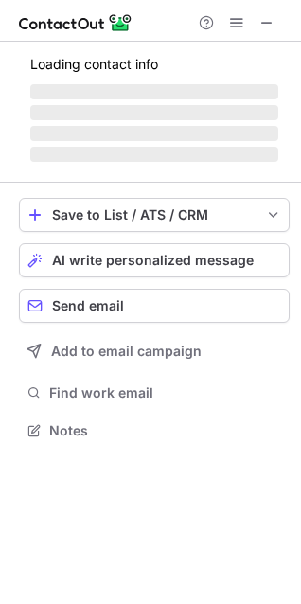
scroll to position [412, 301]
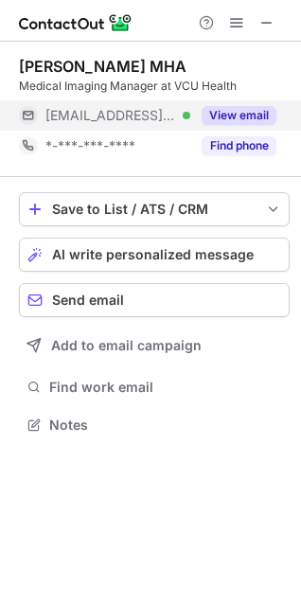
click at [235, 118] on button "View email" at bounding box center [239, 115] width 75 height 19
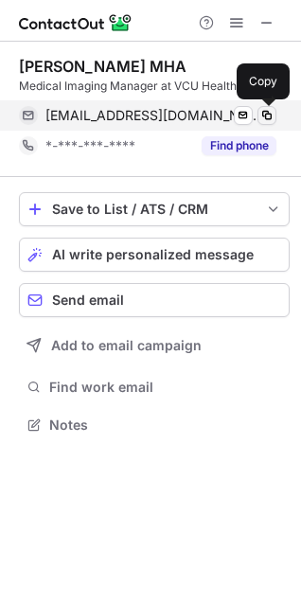
click at [269, 116] on span at bounding box center [266, 115] width 15 height 15
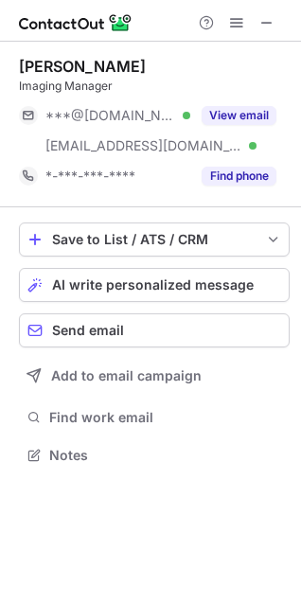
scroll to position [442, 301]
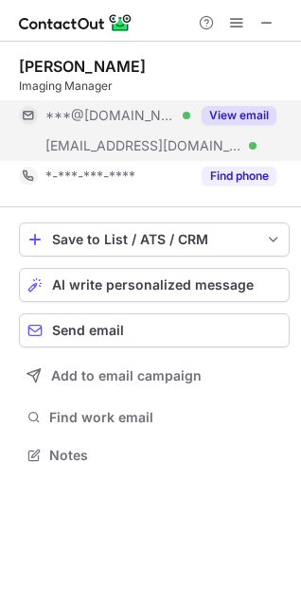
click at [255, 118] on button "View email" at bounding box center [239, 115] width 75 height 19
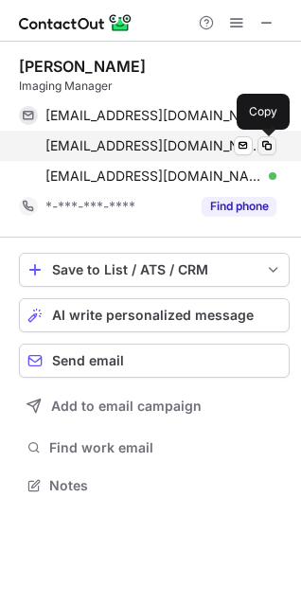
scroll to position [472, 301]
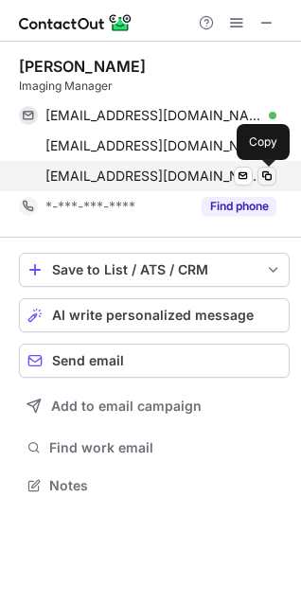
click at [267, 178] on span at bounding box center [266, 176] width 15 height 15
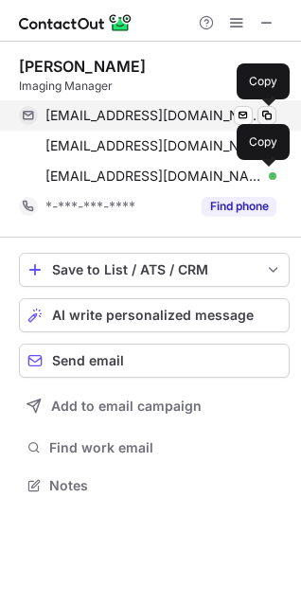
click at [261, 116] on span at bounding box center [266, 115] width 15 height 15
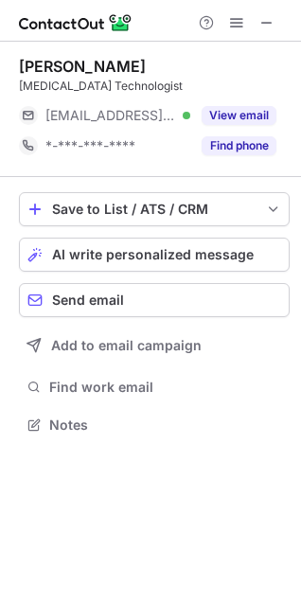
scroll to position [412, 301]
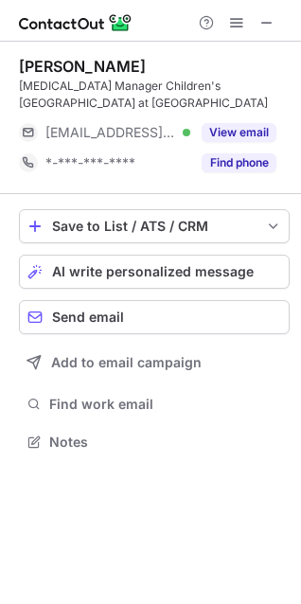
scroll to position [429, 301]
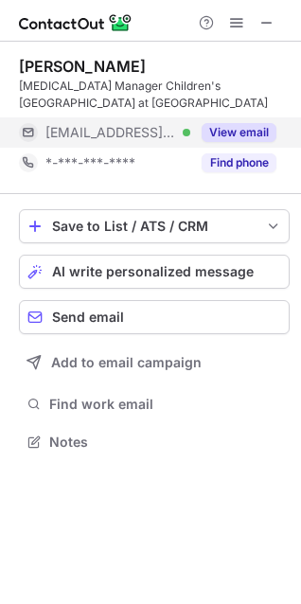
click at [230, 127] on button "View email" at bounding box center [239, 132] width 75 height 19
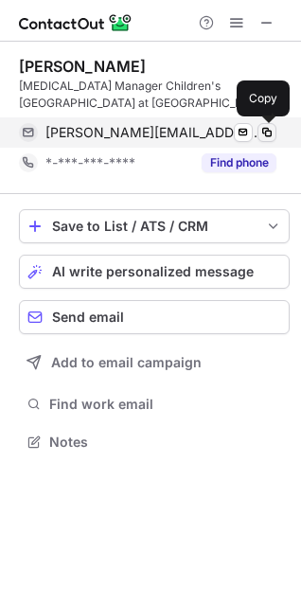
click at [264, 132] on span at bounding box center [266, 132] width 15 height 15
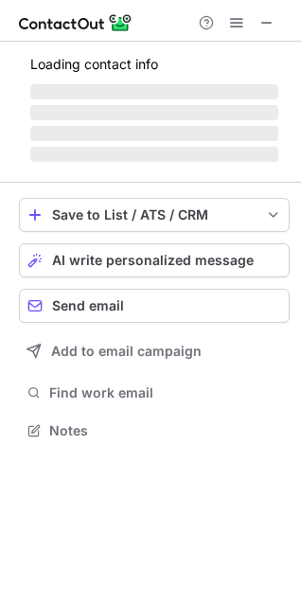
scroll to position [459, 301]
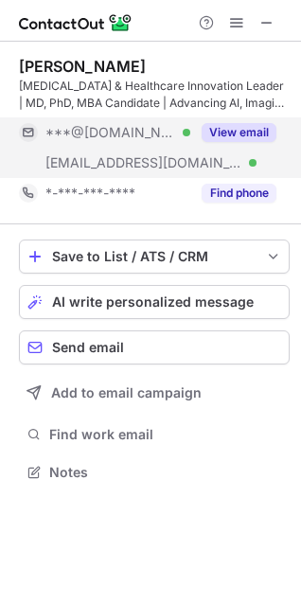
click at [233, 132] on button "View email" at bounding box center [239, 132] width 75 height 19
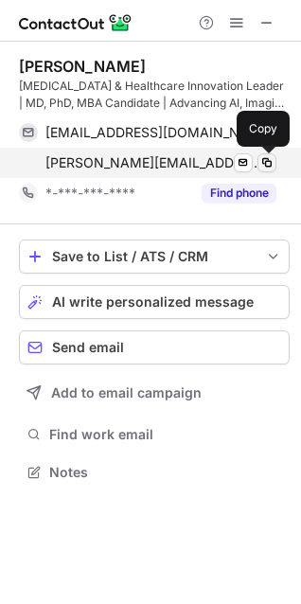
click at [268, 162] on span at bounding box center [266, 162] width 15 height 15
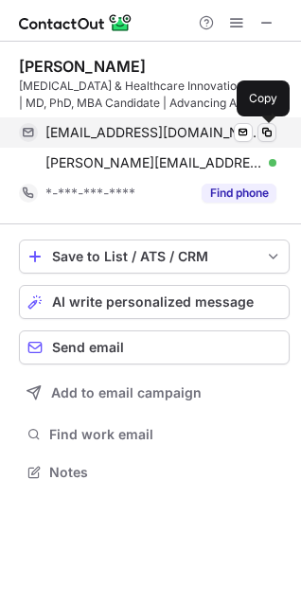
click at [266, 132] on span at bounding box center [266, 132] width 15 height 15
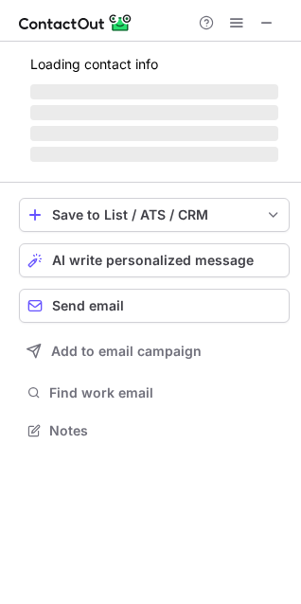
scroll to position [412, 301]
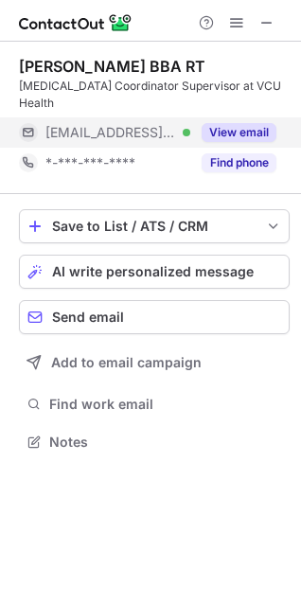
click at [238, 123] on button "View email" at bounding box center [239, 132] width 75 height 19
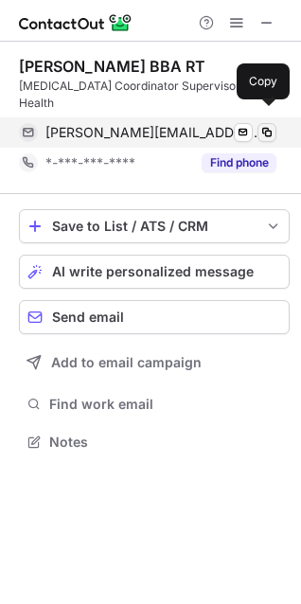
click at [270, 125] on span at bounding box center [266, 132] width 15 height 15
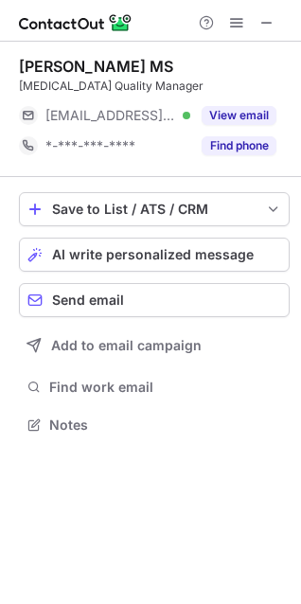
scroll to position [412, 301]
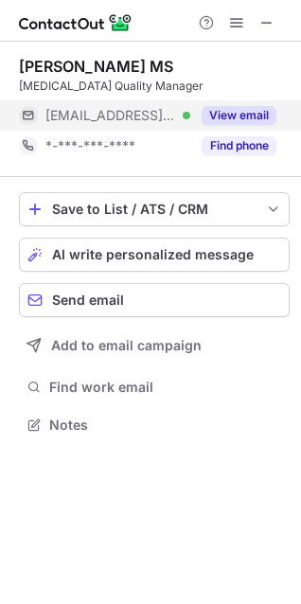
click at [258, 102] on div "View email" at bounding box center [233, 115] width 86 height 30
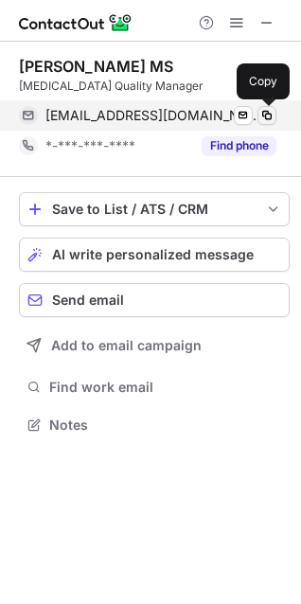
click at [266, 116] on span at bounding box center [266, 115] width 15 height 15
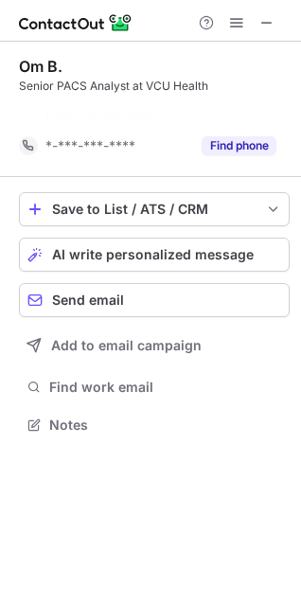
scroll to position [382, 301]
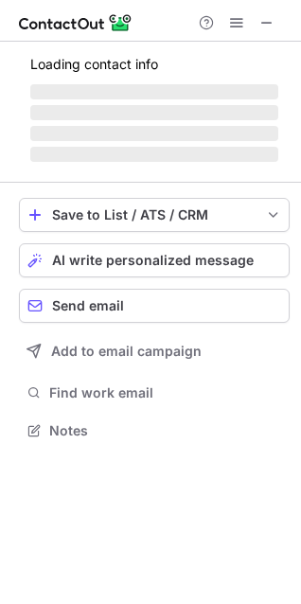
scroll to position [412, 301]
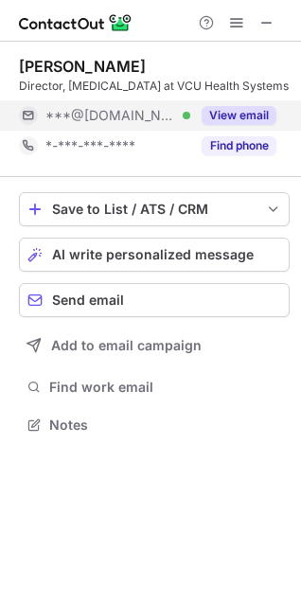
click at [239, 114] on button "View email" at bounding box center [239, 115] width 75 height 19
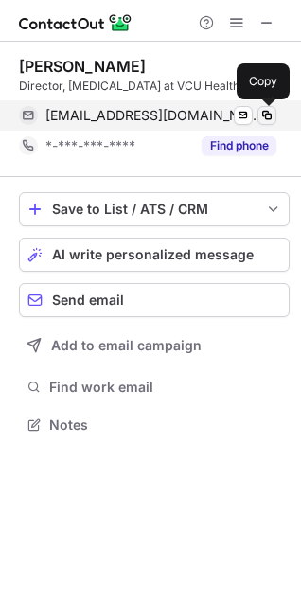
click at [268, 116] on span at bounding box center [266, 115] width 15 height 15
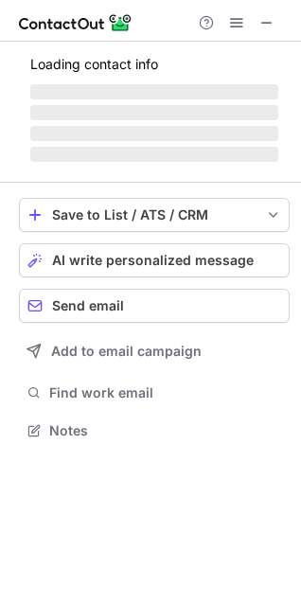
scroll to position [412, 301]
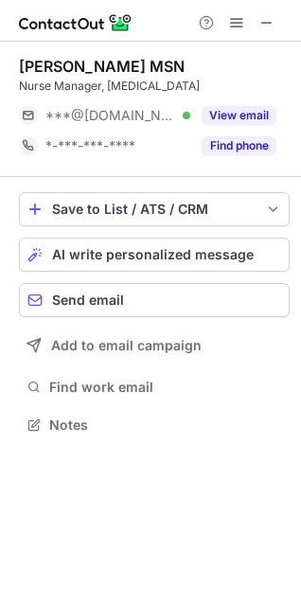
copy div "Nurse Manager, Interventional Radiology"
drag, startPoint x: 230, startPoint y: 89, endPoint x: 19, endPoint y: 82, distance: 211.2
click at [19, 82] on div "Nurse Manager, Interventional Radiology" at bounding box center [154, 86] width 271 height 17
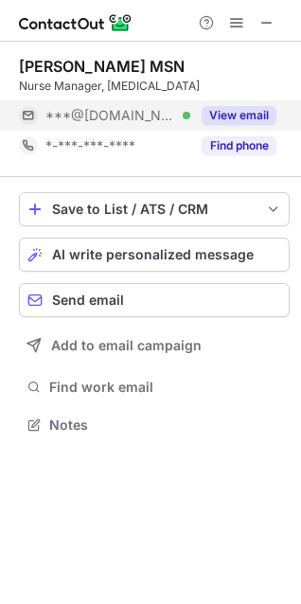
click at [240, 117] on button "View email" at bounding box center [239, 115] width 75 height 19
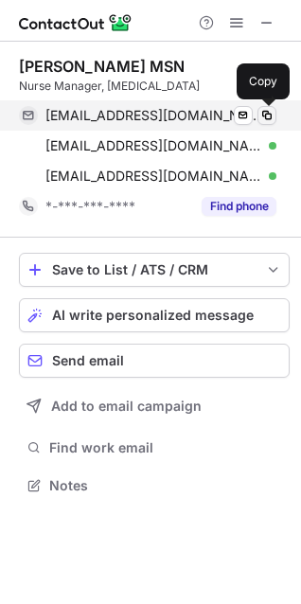
click at [265, 121] on span at bounding box center [266, 115] width 15 height 15
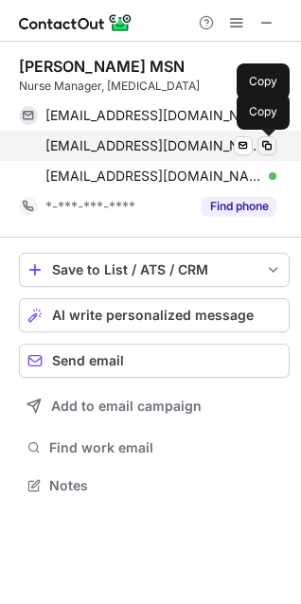
click at [270, 146] on span at bounding box center [266, 145] width 15 height 15
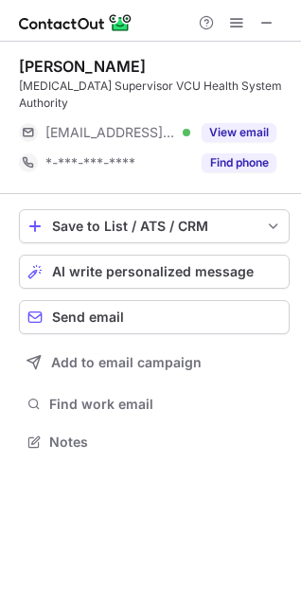
scroll to position [429, 301]
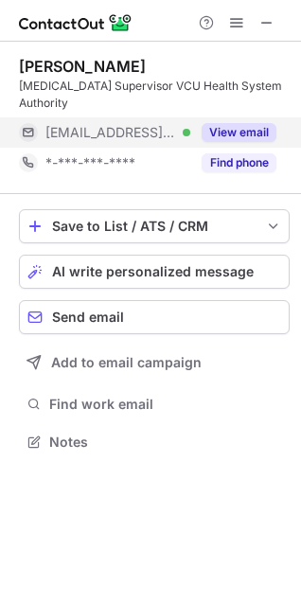
click at [228, 129] on button "View email" at bounding box center [239, 132] width 75 height 19
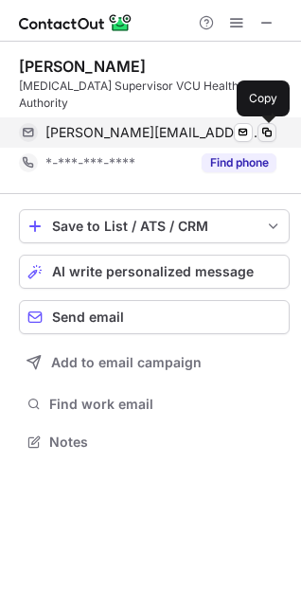
click at [271, 130] on span at bounding box center [266, 132] width 15 height 15
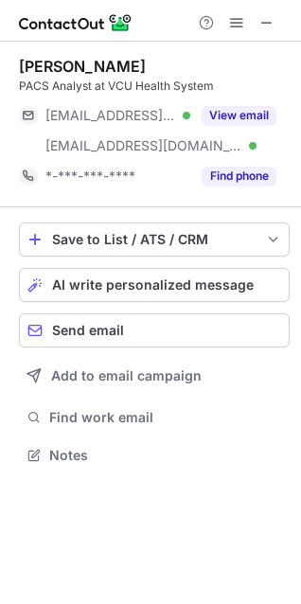
scroll to position [442, 301]
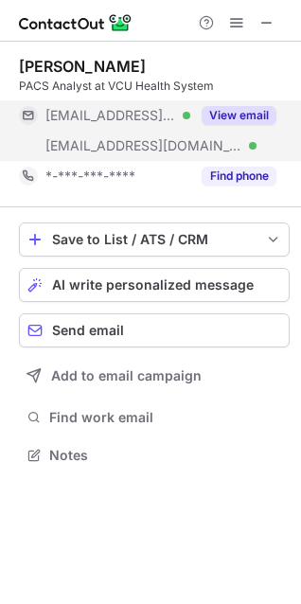
click at [222, 113] on button "View email" at bounding box center [239, 115] width 75 height 19
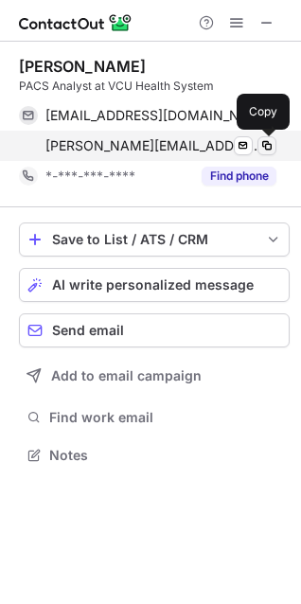
click at [262, 147] on span at bounding box center [266, 145] width 15 height 15
